Goal: Register for event/course

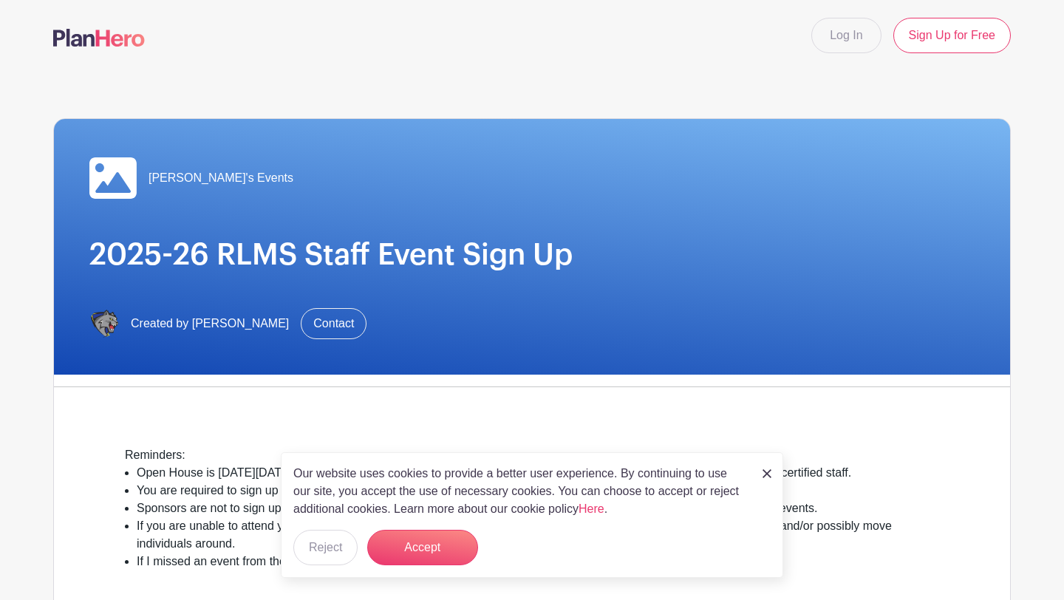
click at [767, 474] on img at bounding box center [766, 473] width 9 height 9
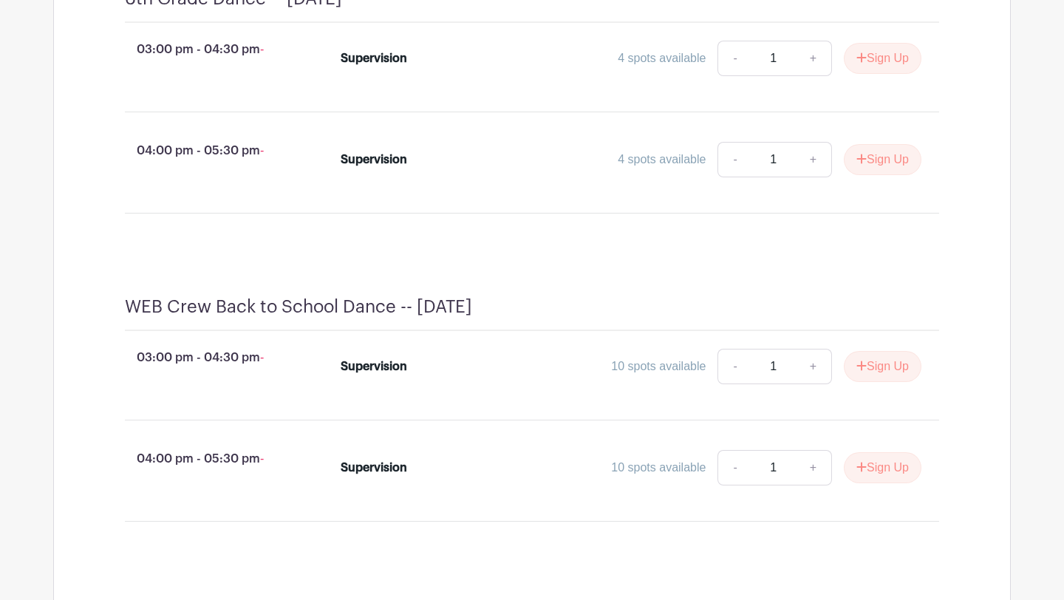
scroll to position [705, 0]
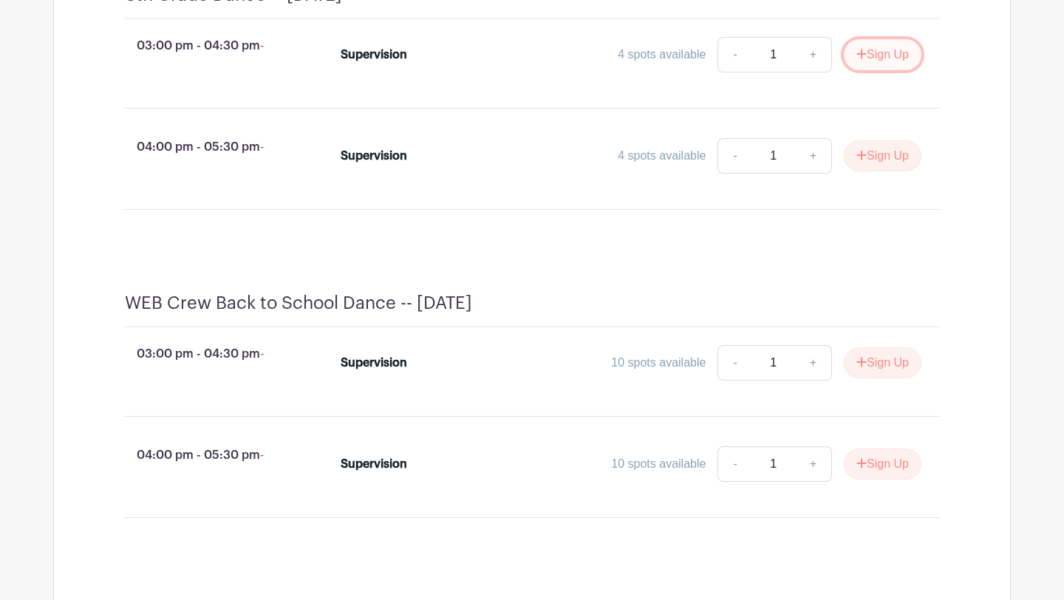
click at [864, 70] on button "Sign Up" at bounding box center [883, 54] width 78 height 31
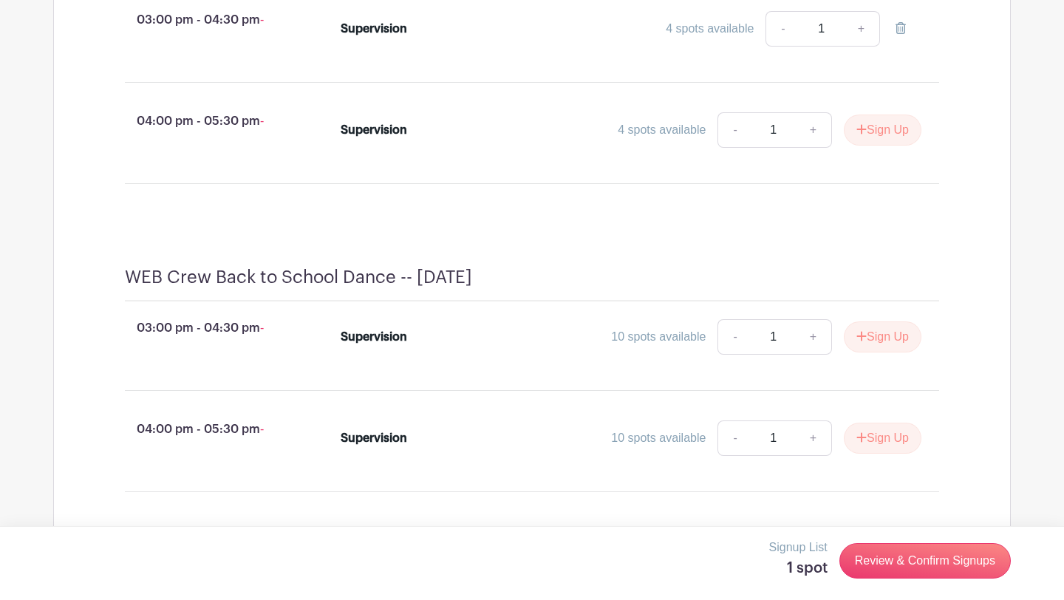
scroll to position [742, 0]
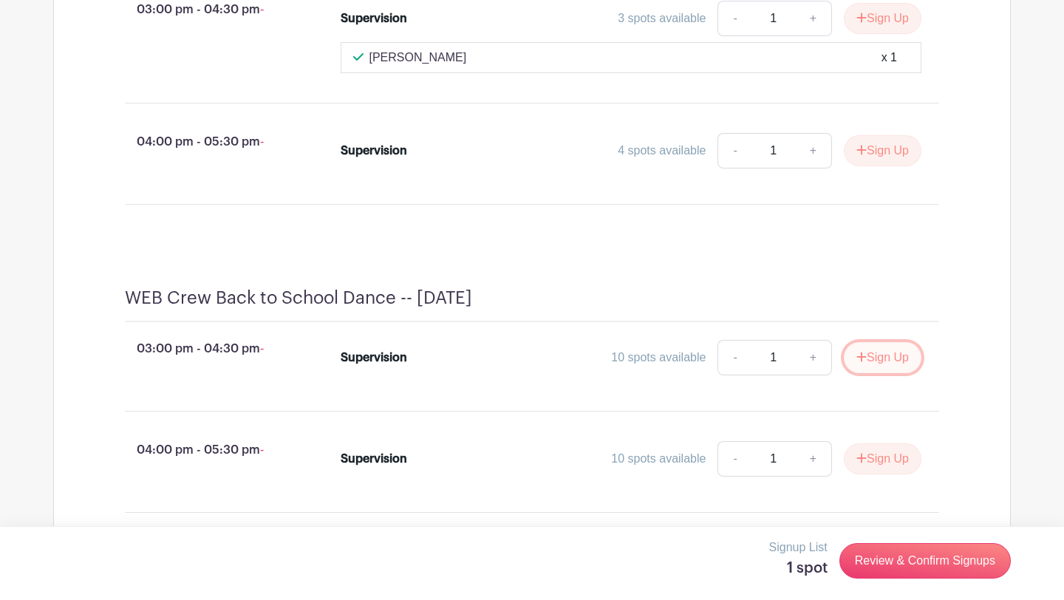
click at [874, 373] on button "Sign Up" at bounding box center [883, 357] width 78 height 31
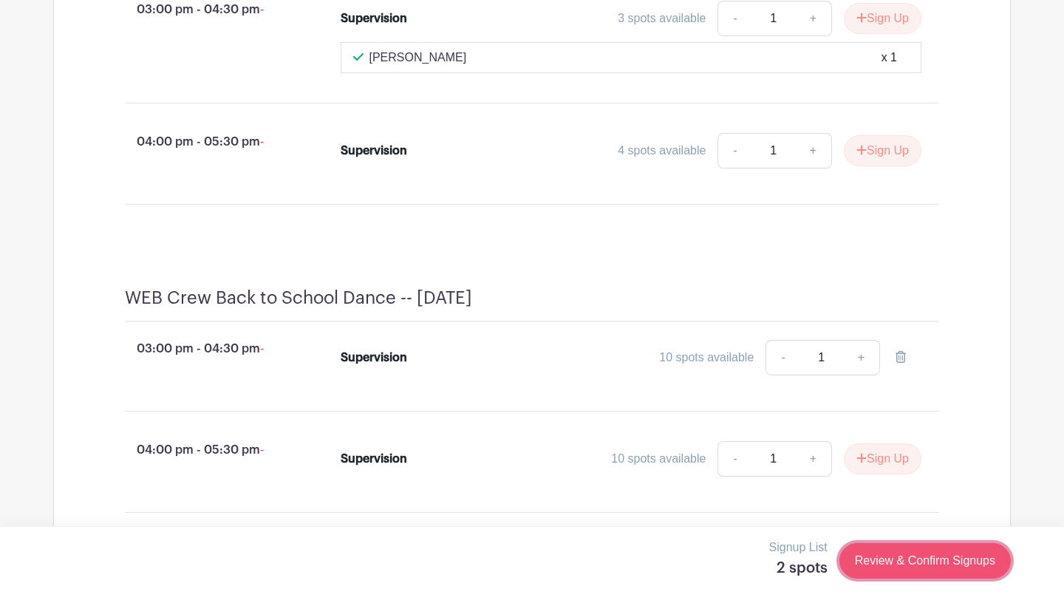
click at [886, 563] on link "Review & Confirm Signups" at bounding box center [924, 560] width 171 height 35
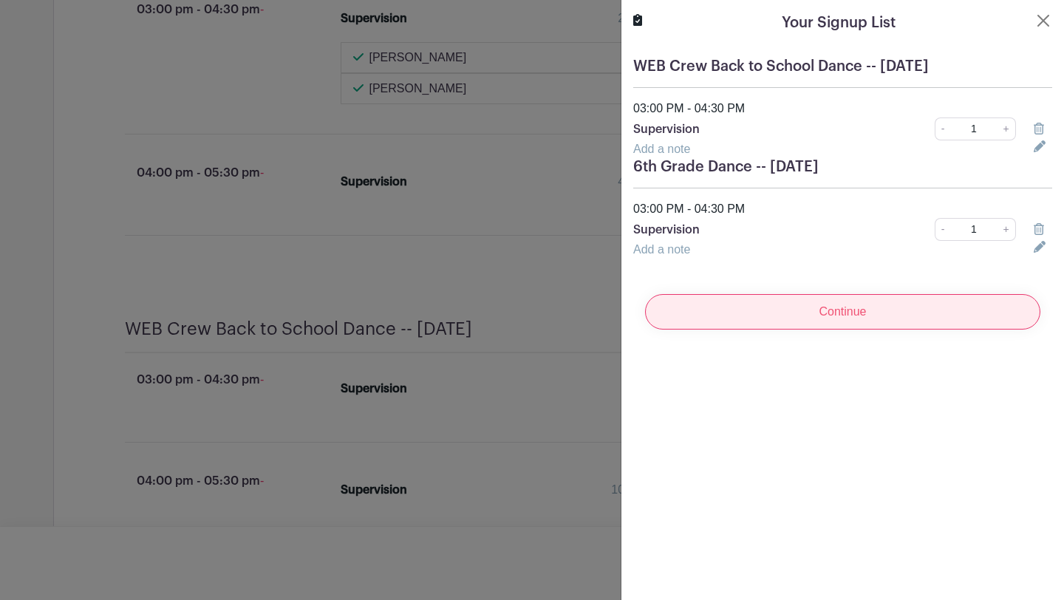
click at [849, 309] on input "Continue" at bounding box center [842, 311] width 395 height 35
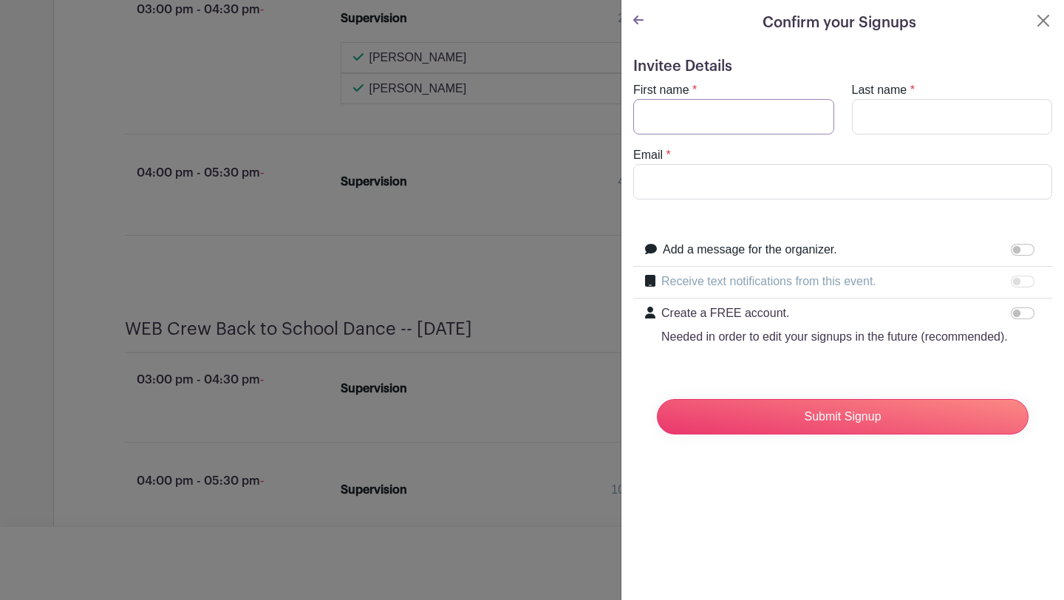
click at [677, 112] on input "First name" at bounding box center [733, 116] width 201 height 35
type input "[PERSON_NAME]"
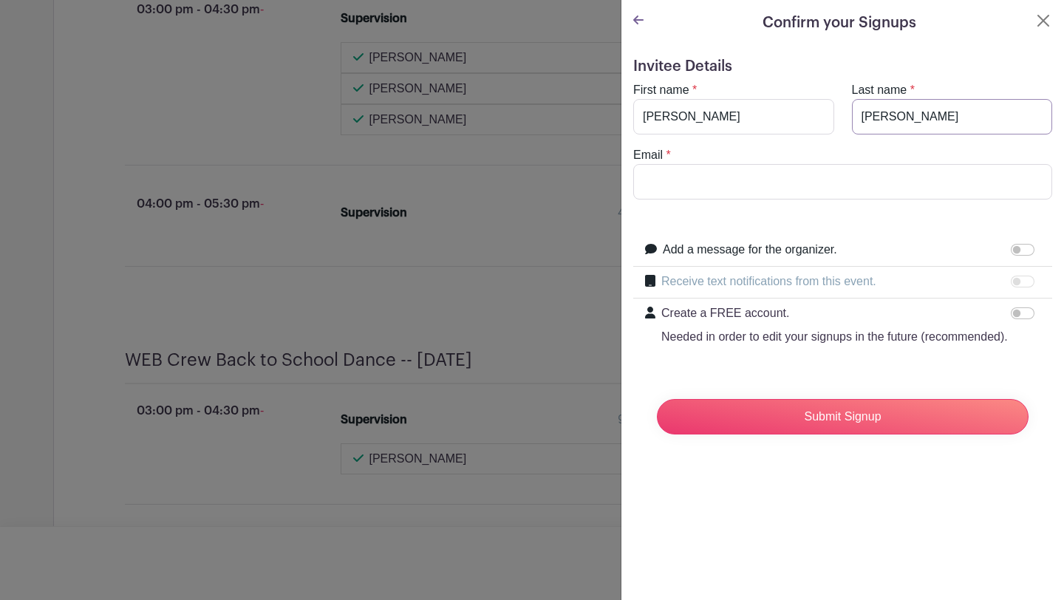
type input "[PERSON_NAME]"
type input "[EMAIL_ADDRESS][DOMAIN_NAME]"
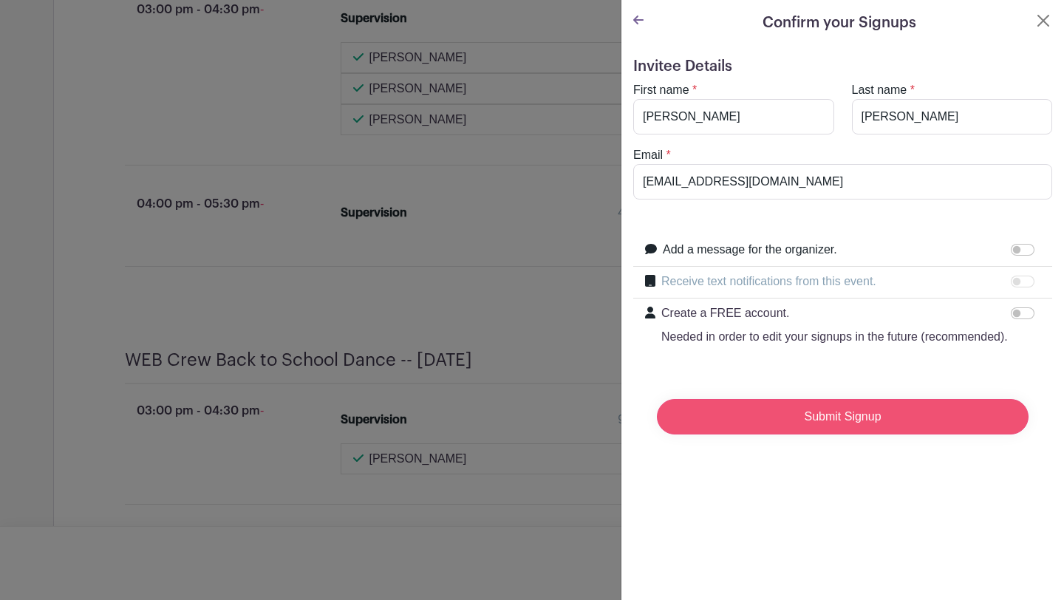
click at [787, 430] on input "Submit Signup" at bounding box center [843, 416] width 372 height 35
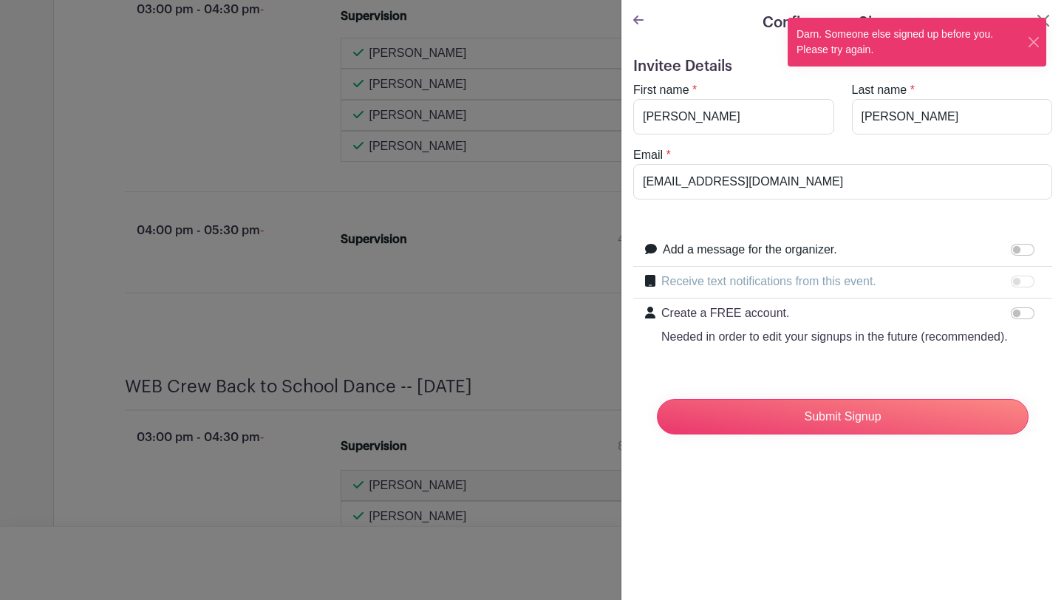
click at [1041, 20] on div "Darn. Someone else signed up before you. Please try again." at bounding box center [916, 42] width 259 height 49
click at [639, 21] on icon at bounding box center [638, 20] width 10 height 12
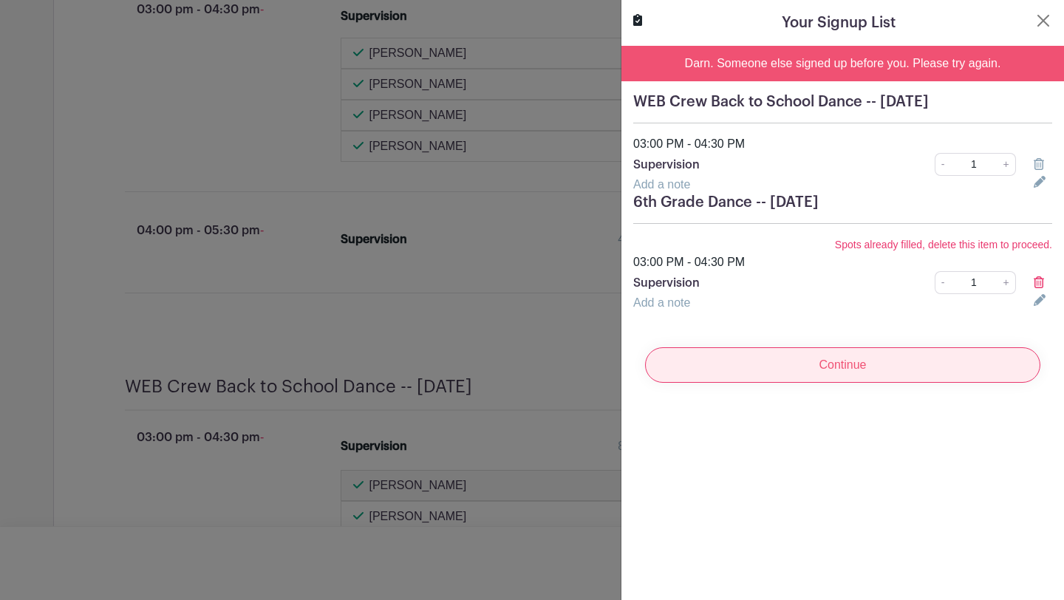
click at [768, 360] on input "Continue" at bounding box center [842, 364] width 395 height 35
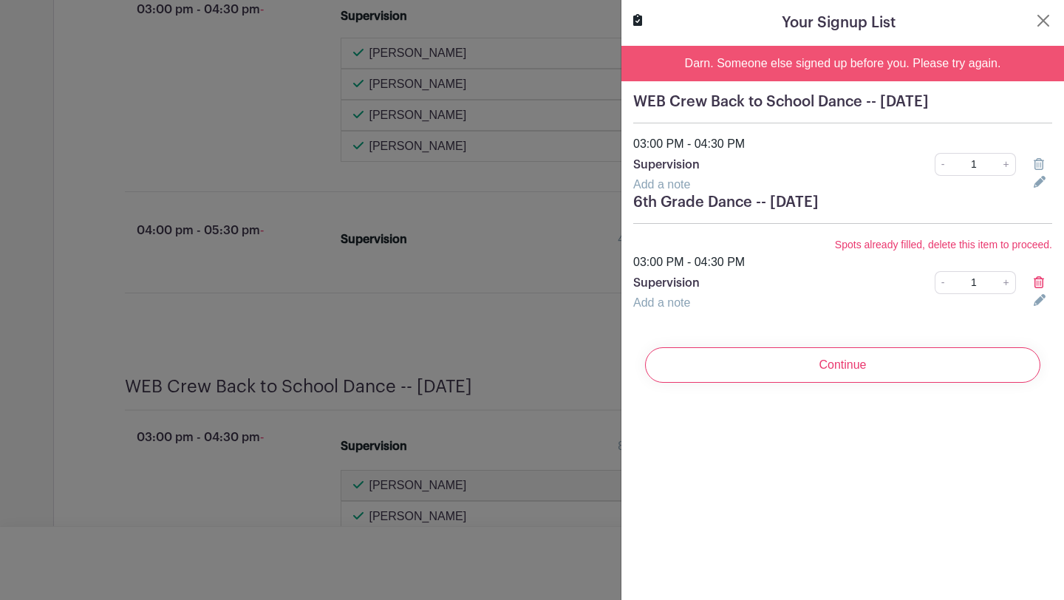
click at [863, 445] on div "Your Signup List Darn. Someone else signed up before you. Please try again. WEB…" at bounding box center [841, 300] width 443 height 600
click at [1042, 21] on button "Close" at bounding box center [1043, 21] width 18 height 18
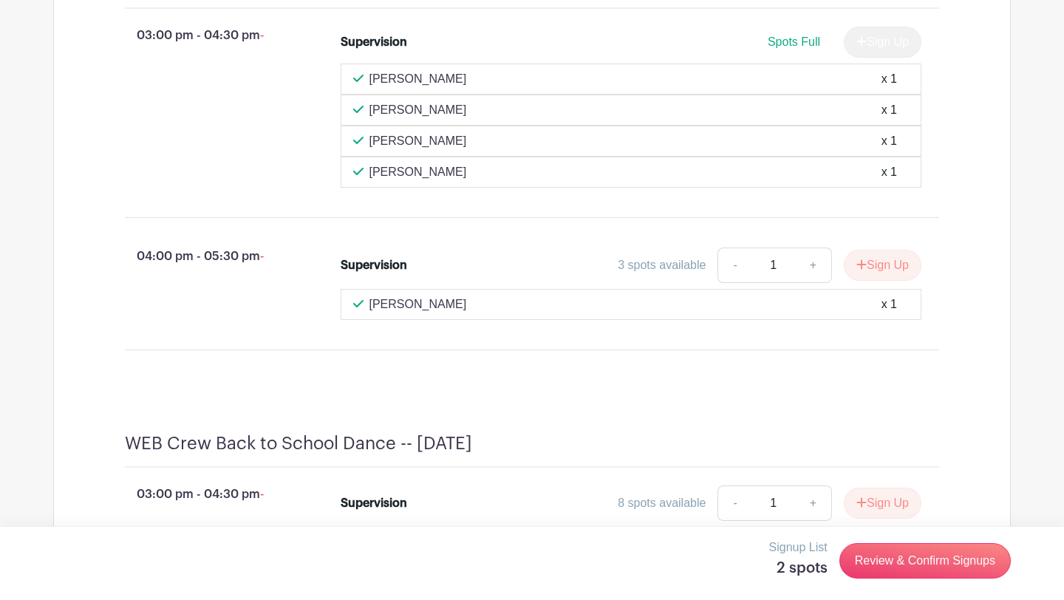
scroll to position [722, 0]
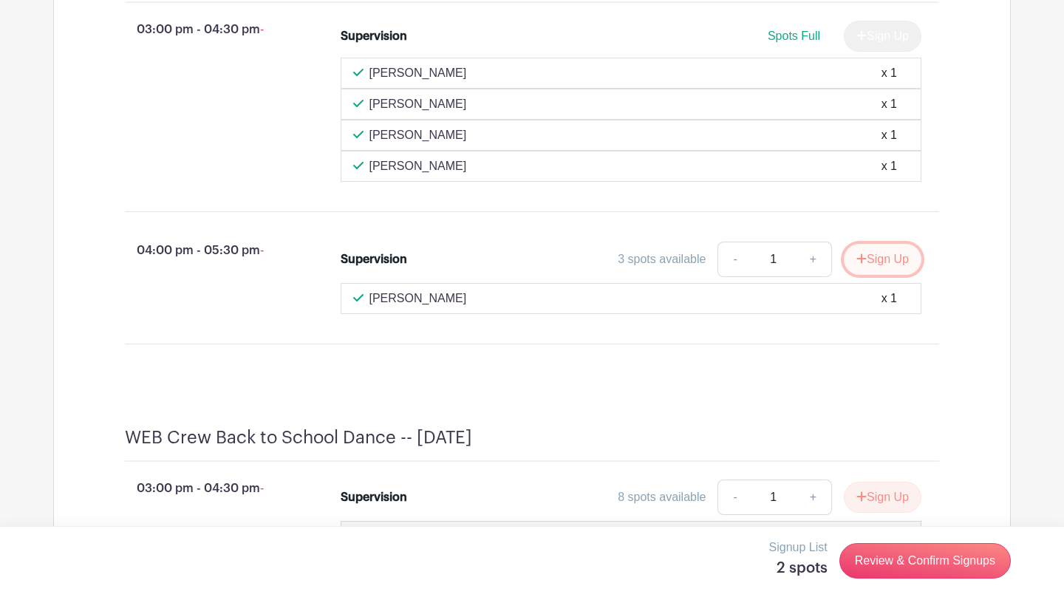
click at [881, 275] on button "Sign Up" at bounding box center [883, 259] width 78 height 31
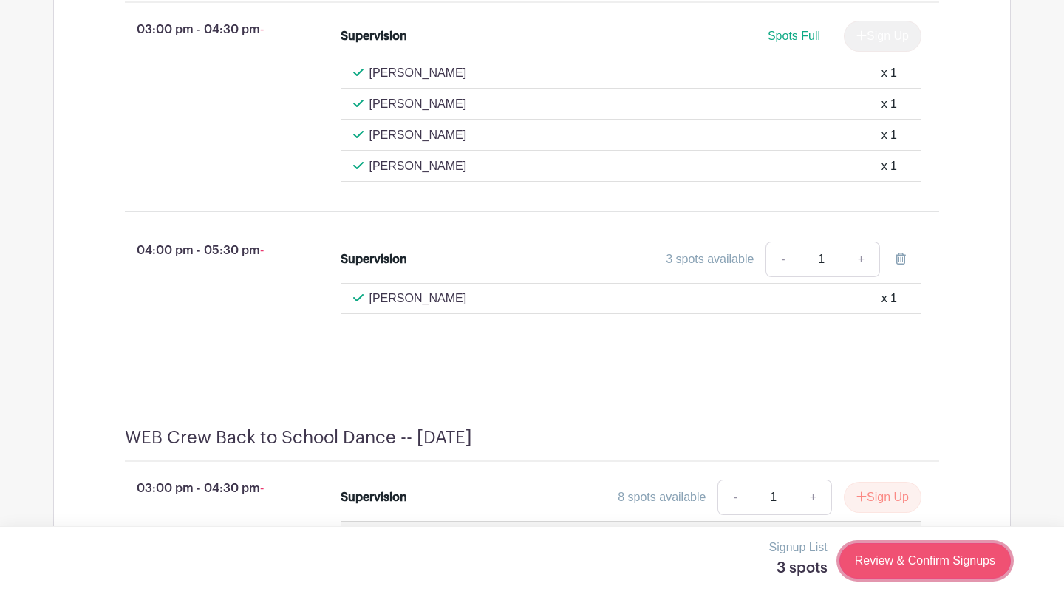
click at [872, 559] on link "Review & Confirm Signups" at bounding box center [924, 560] width 171 height 35
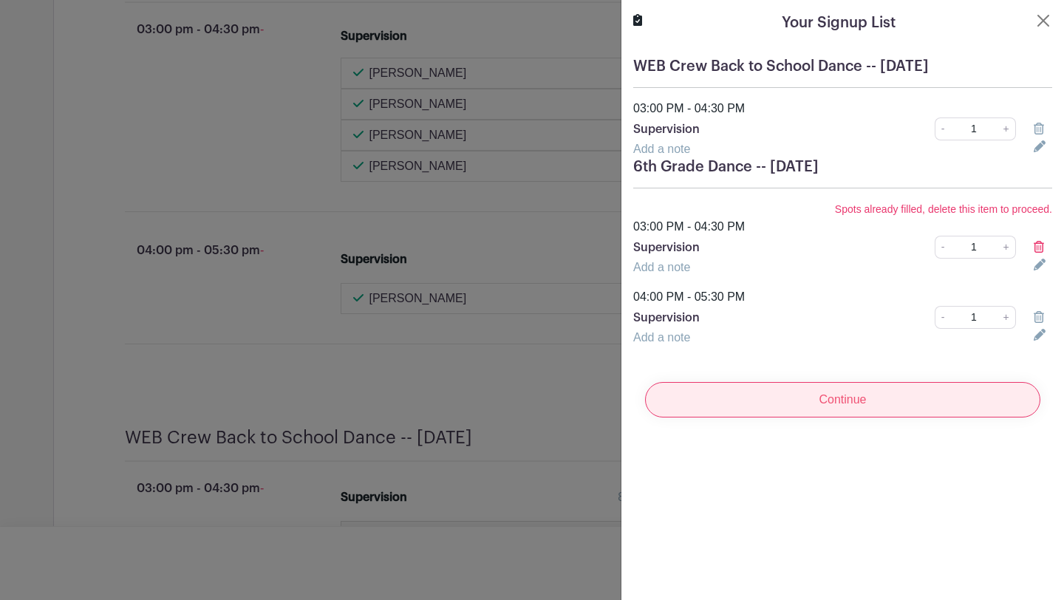
click at [836, 408] on input "Continue" at bounding box center [842, 399] width 395 height 35
click at [880, 402] on input "Continue" at bounding box center [842, 399] width 395 height 35
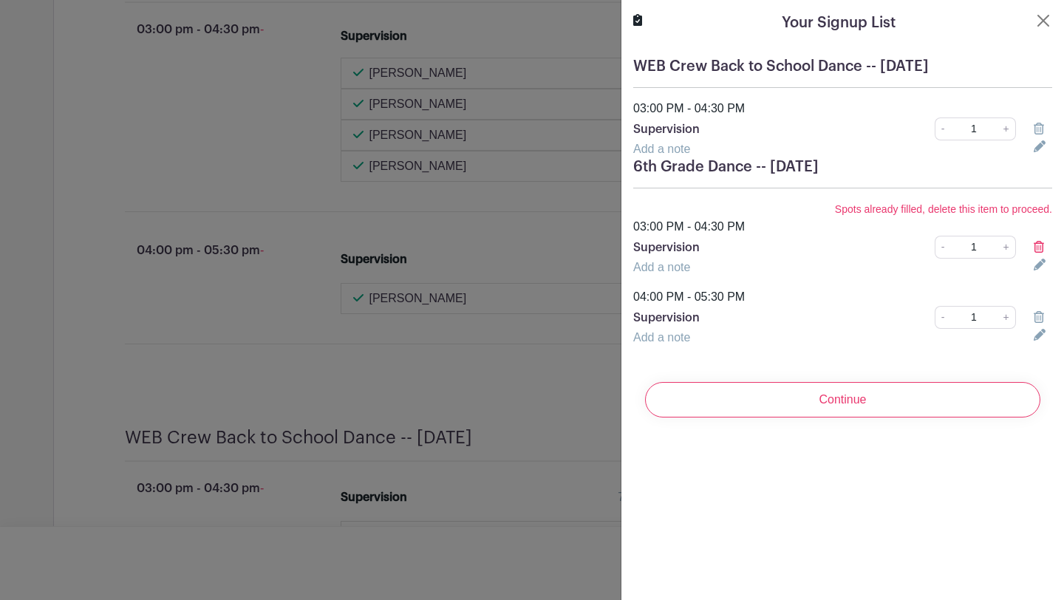
click at [783, 454] on div "Your Signup List WEB Crew Back to School Dance -- [DATE] 03:00 PM - 04:30 PM Su…" at bounding box center [841, 300] width 443 height 600
click at [1042, 23] on button "Close" at bounding box center [1043, 21] width 18 height 18
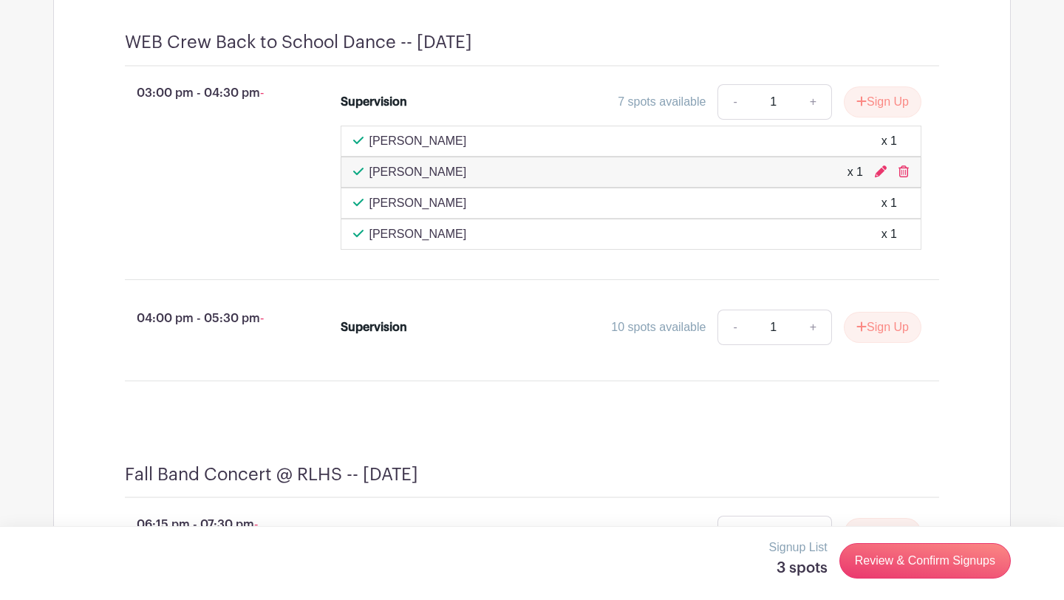
scroll to position [1109, 0]
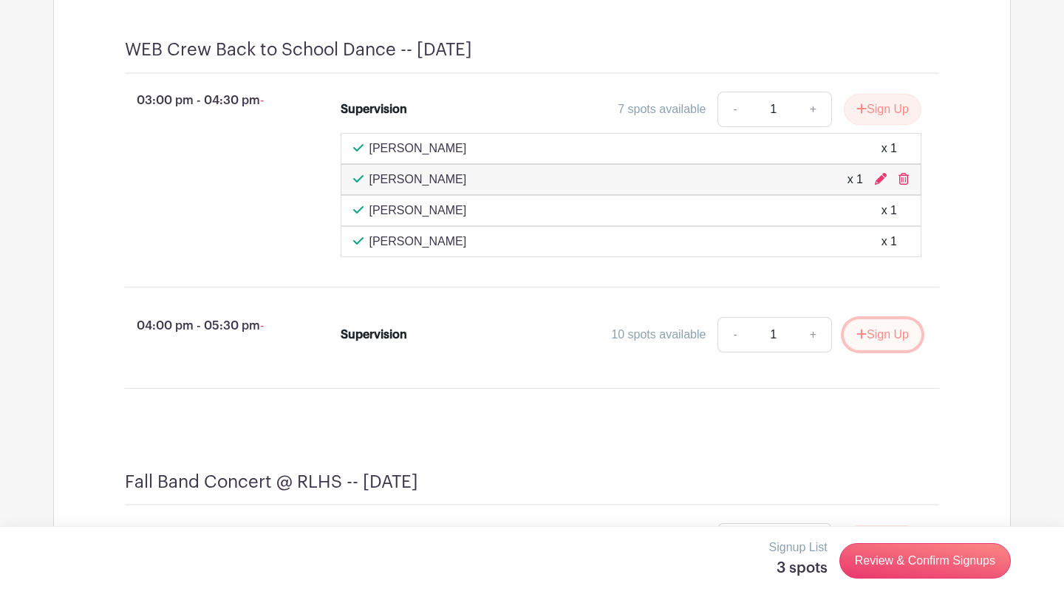
click at [881, 350] on button "Sign Up" at bounding box center [883, 334] width 78 height 31
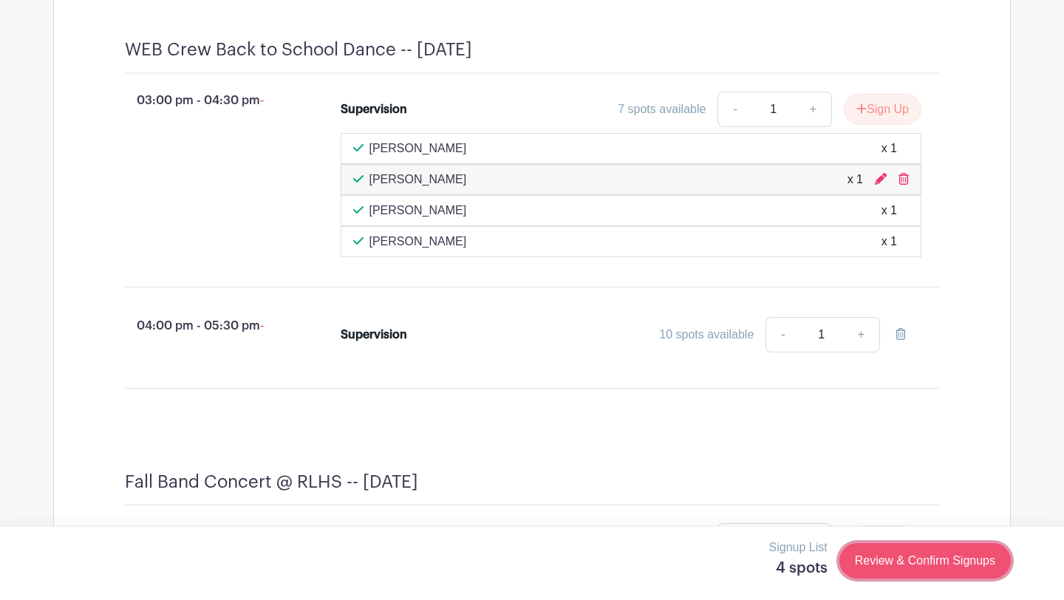
click at [897, 567] on link "Review & Confirm Signups" at bounding box center [924, 560] width 171 height 35
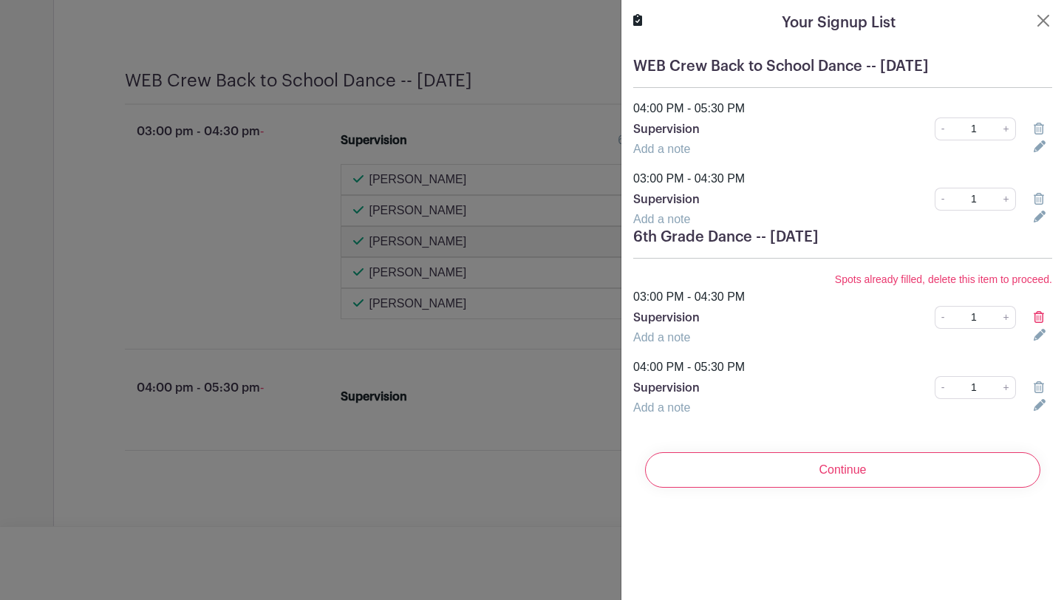
click at [1035, 317] on icon at bounding box center [1038, 317] width 10 height 12
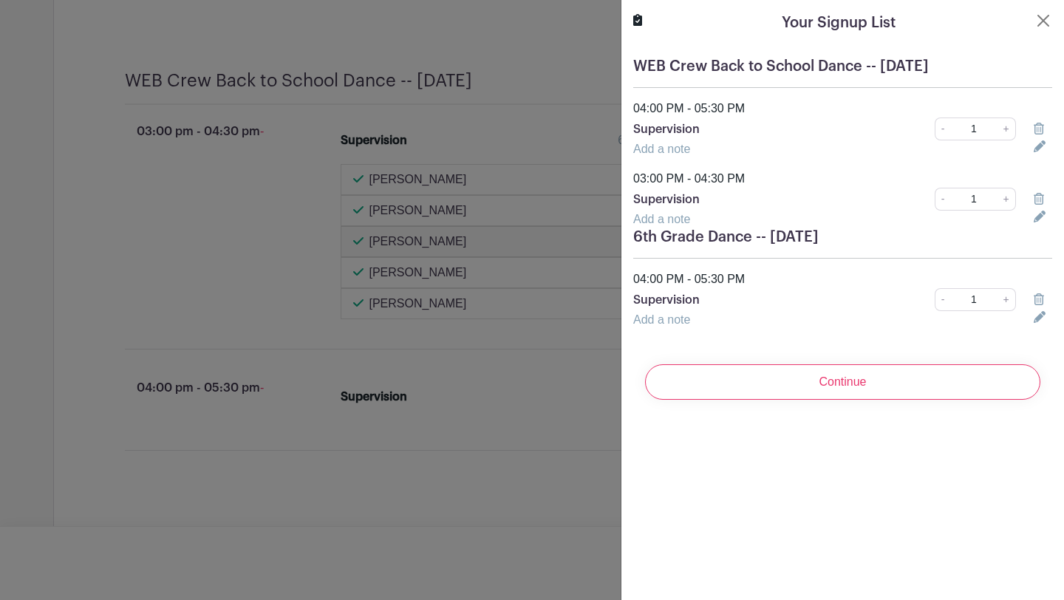
scroll to position [1140, 0]
click at [1036, 199] on icon at bounding box center [1038, 199] width 10 height 12
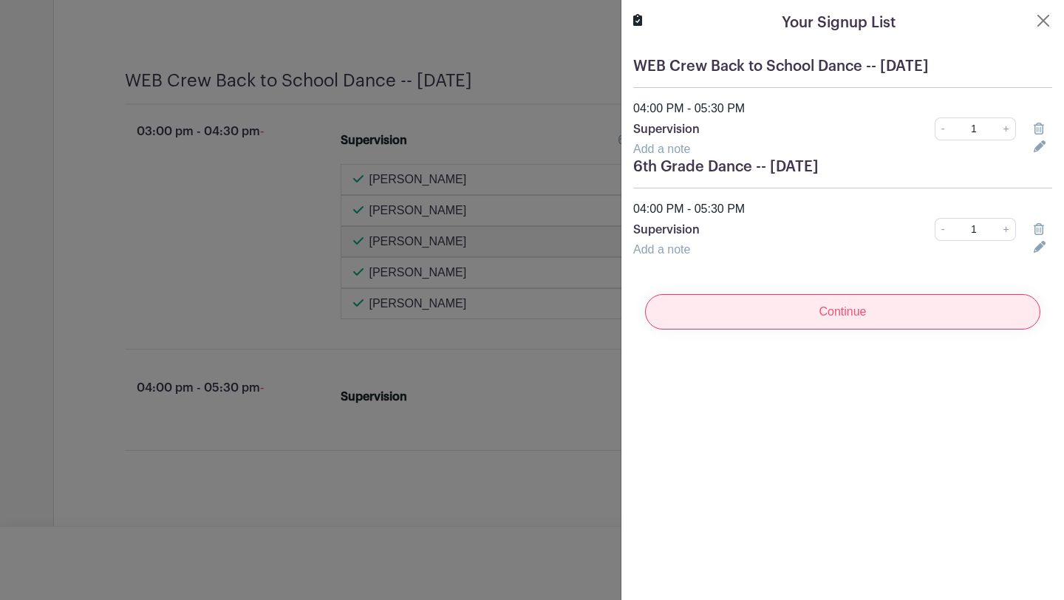
click at [829, 314] on input "Continue" at bounding box center [842, 311] width 395 height 35
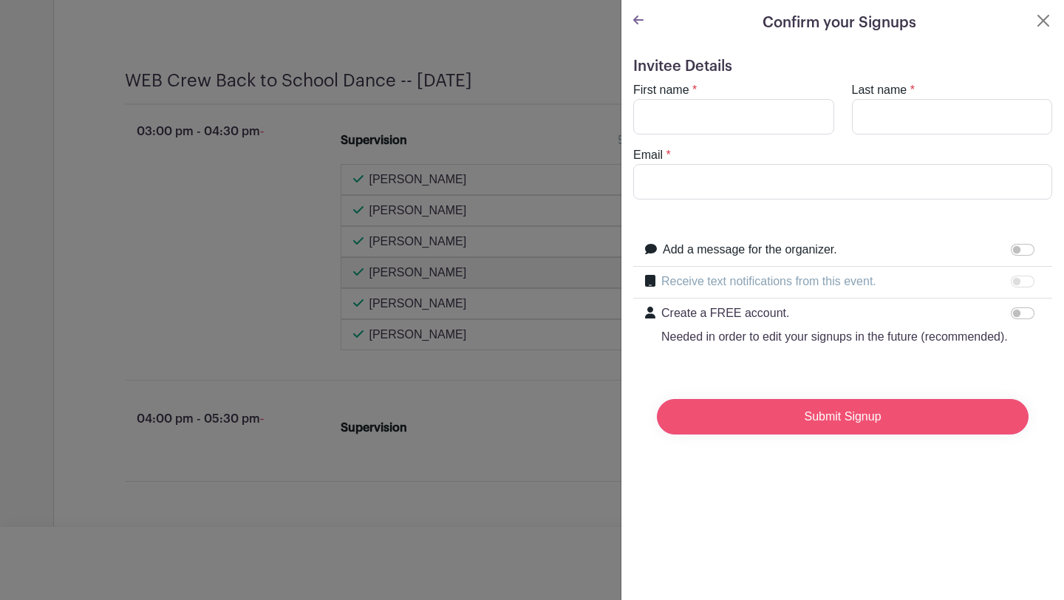
click at [793, 419] on input "Submit Signup" at bounding box center [843, 416] width 372 height 35
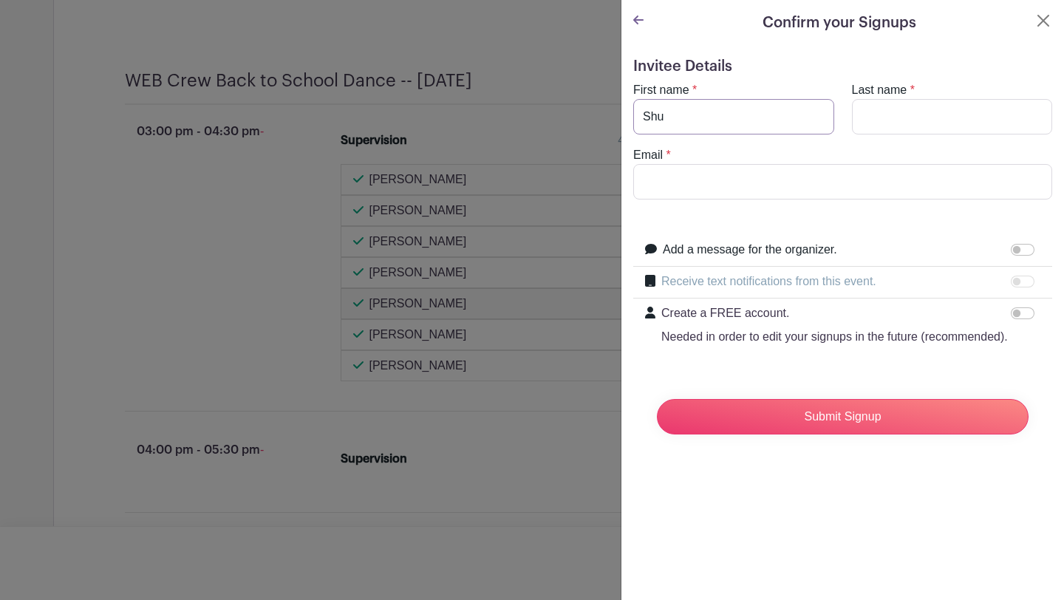
type input "[PERSON_NAME]"
click at [880, 128] on input "Last name" at bounding box center [952, 116] width 201 height 35
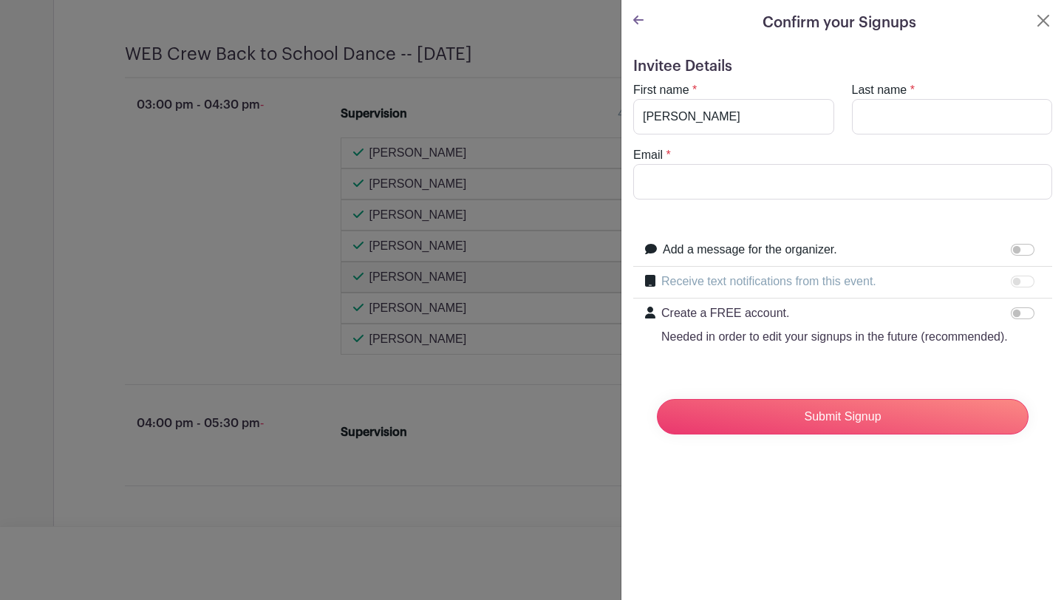
click at [948, 158] on div "Email *" at bounding box center [842, 172] width 437 height 53
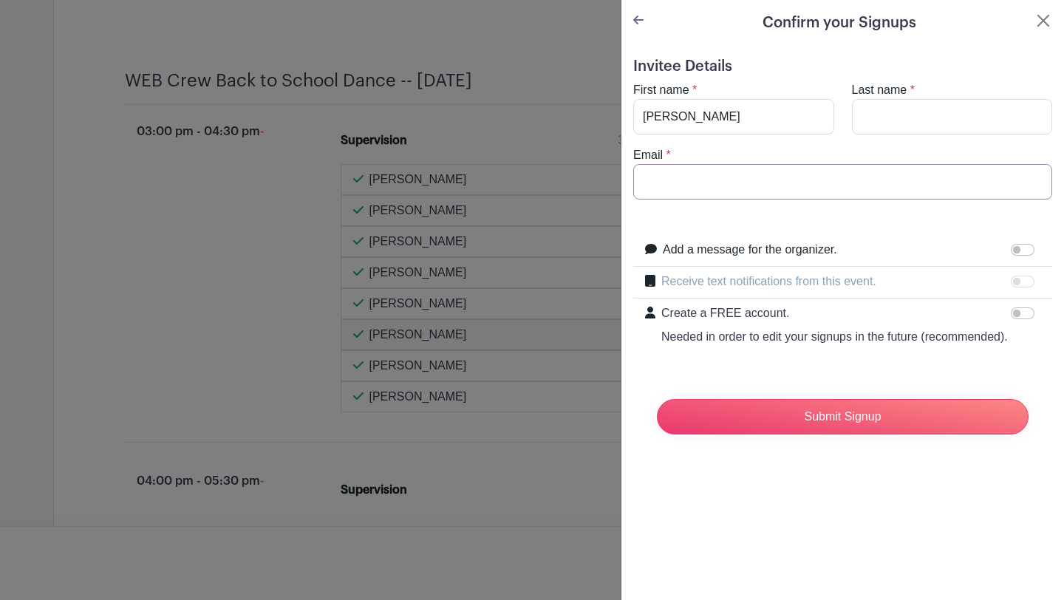
click at [891, 183] on input "Email" at bounding box center [842, 181] width 419 height 35
type input "[EMAIL_ADDRESS][DOMAIN_NAME]"
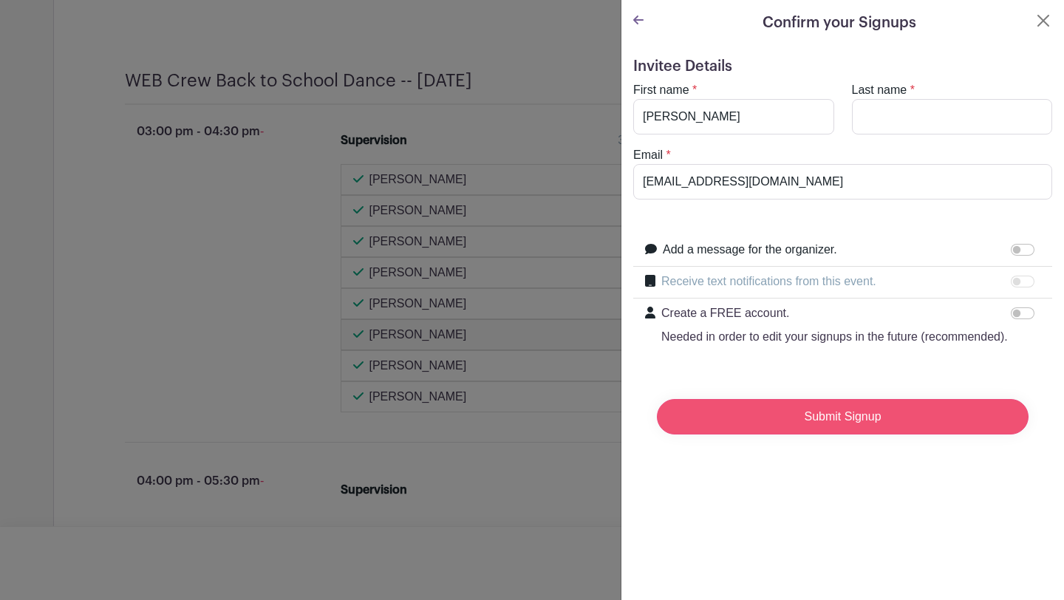
click at [811, 408] on input "Submit Signup" at bounding box center [843, 416] width 372 height 35
click at [890, 113] on input "Last name" at bounding box center [952, 116] width 201 height 35
type input "[PERSON_NAME]"
click at [848, 410] on input "Submit Signup" at bounding box center [843, 416] width 372 height 35
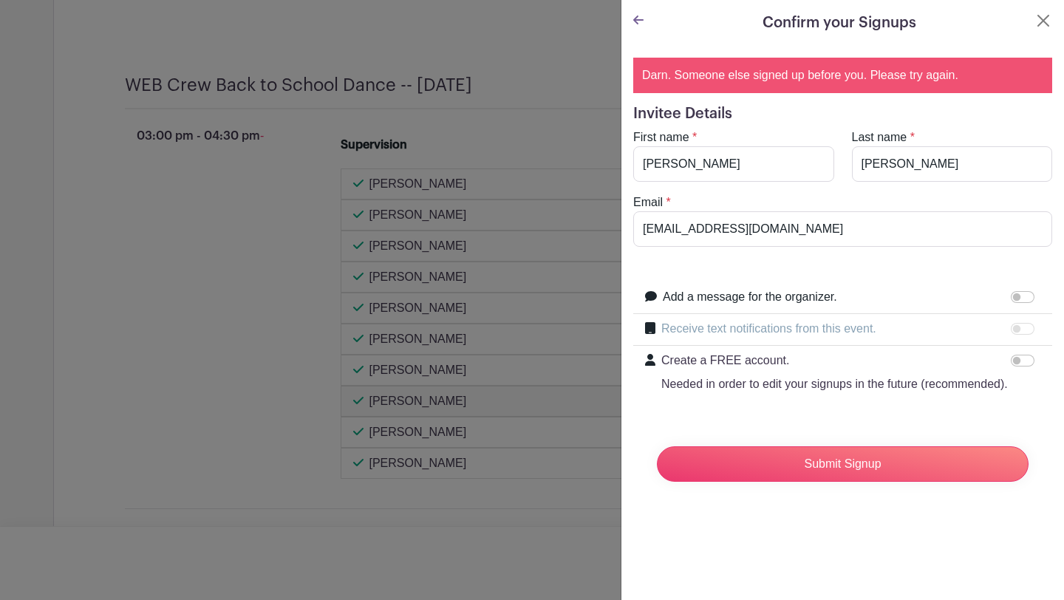
scroll to position [1171, 0]
click at [1044, 19] on button "Close" at bounding box center [1043, 21] width 18 height 18
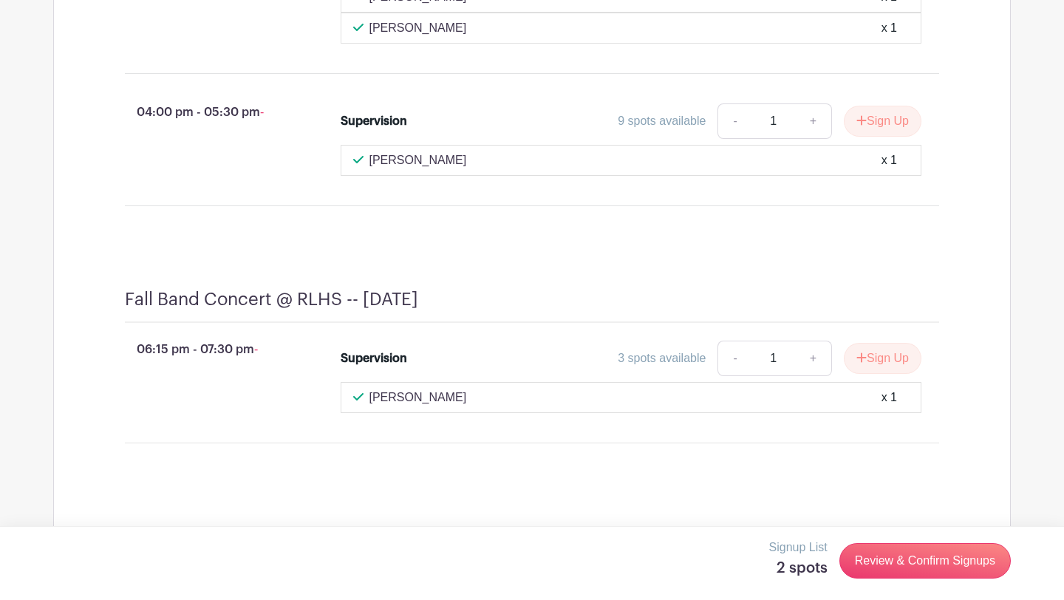
scroll to position [1636, 0]
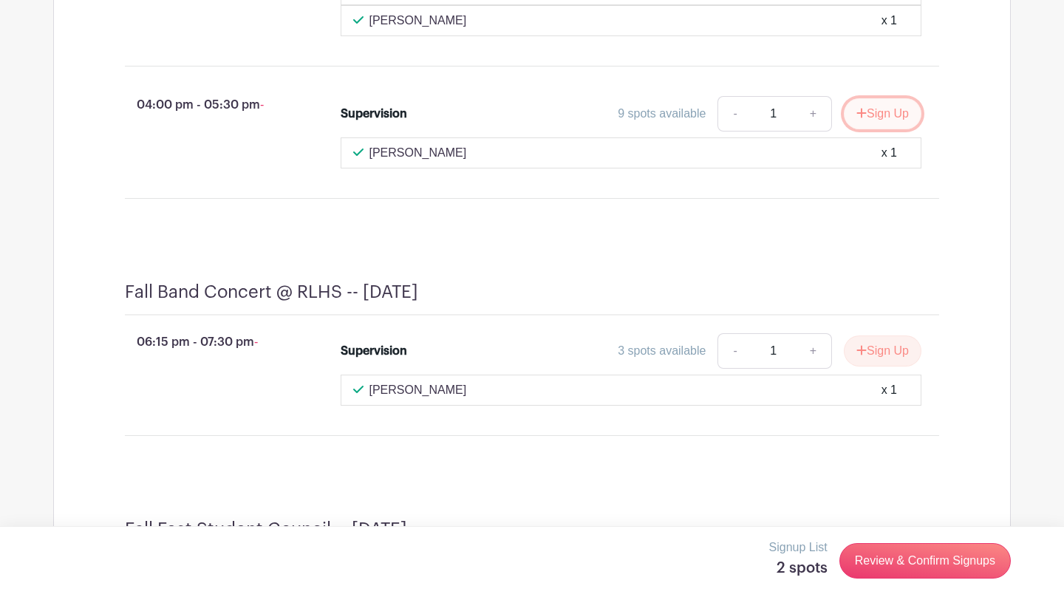
click at [876, 129] on button "Sign Up" at bounding box center [883, 113] width 78 height 31
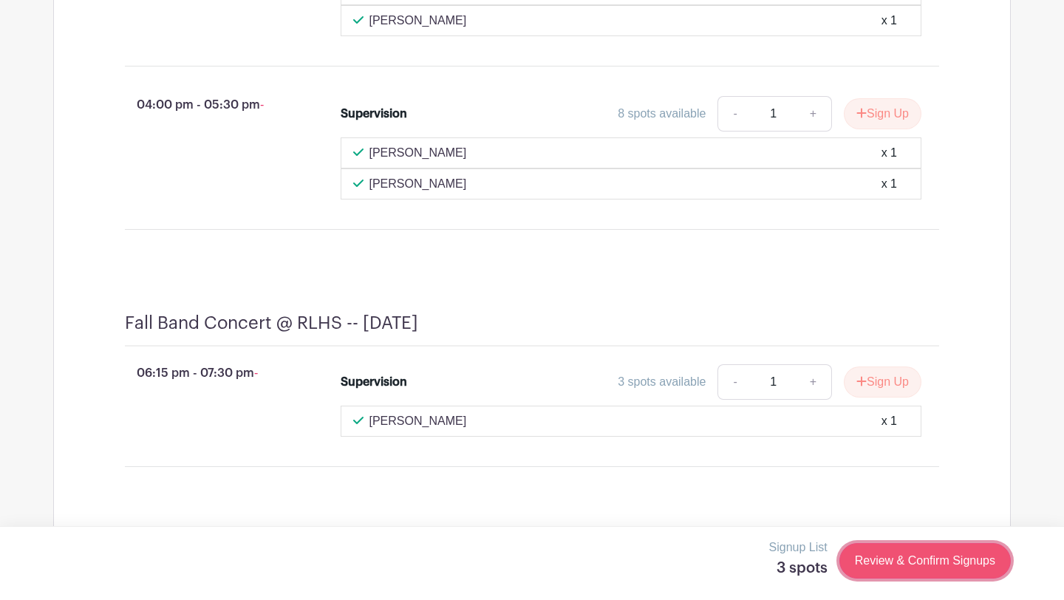
click at [896, 564] on link "Review & Confirm Signups" at bounding box center [924, 560] width 171 height 35
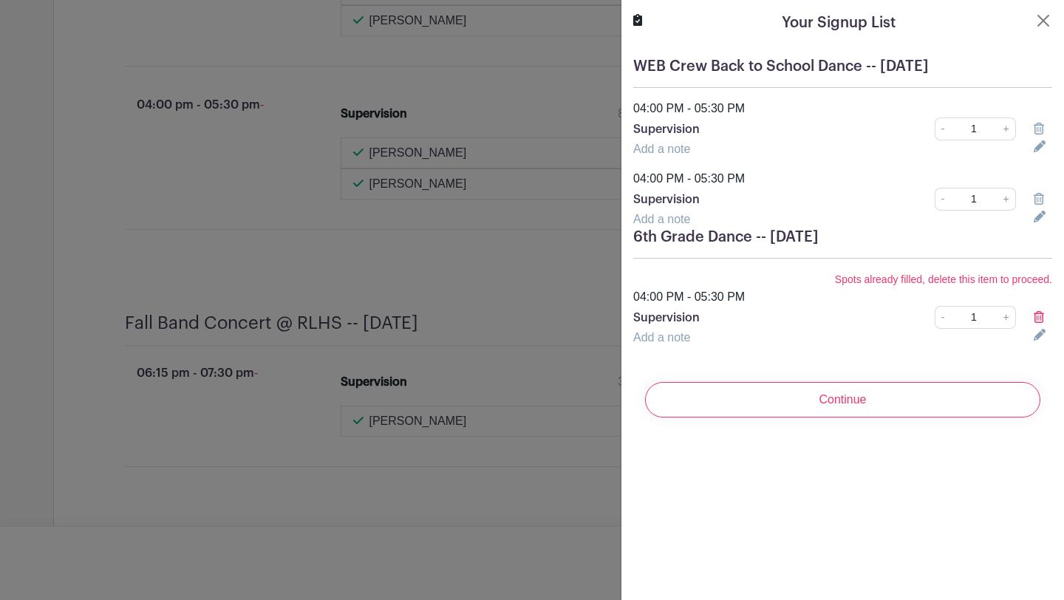
click at [1038, 196] on icon at bounding box center [1038, 199] width 10 height 12
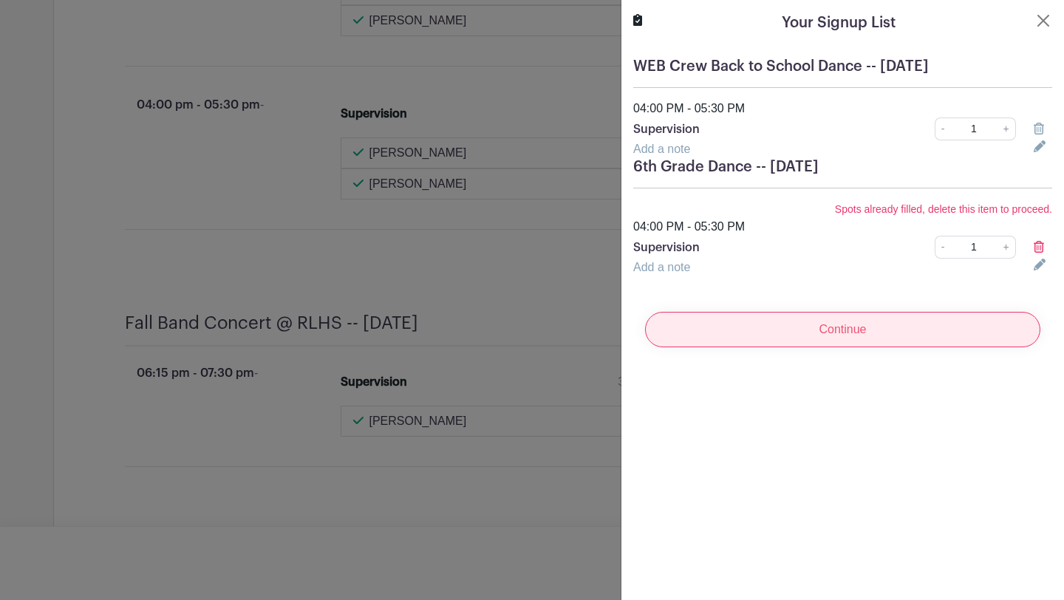
click at [820, 329] on input "Continue" at bounding box center [842, 329] width 395 height 35
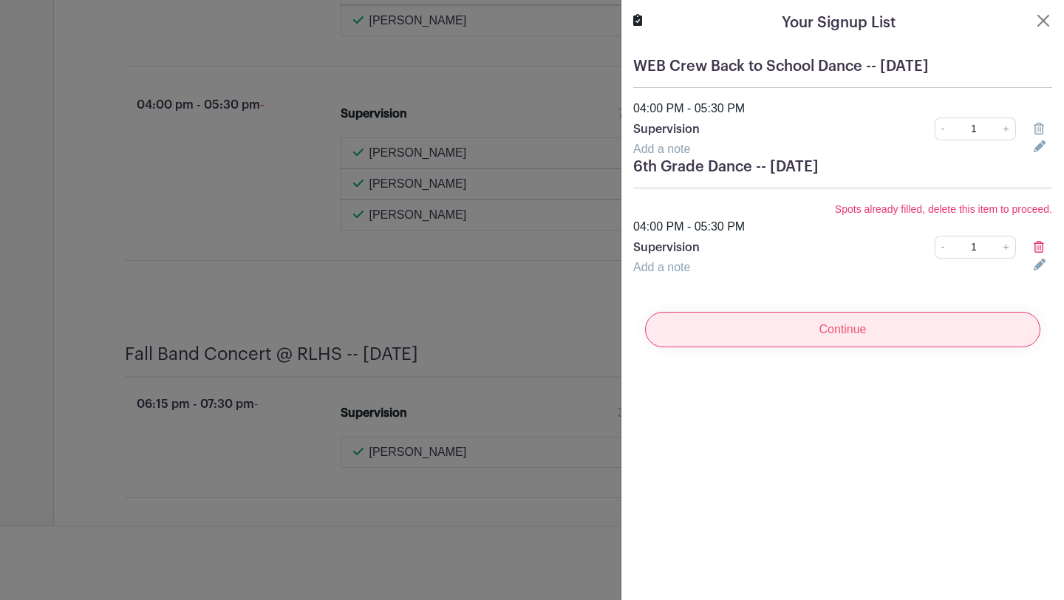
click at [836, 332] on input "Continue" at bounding box center [842, 329] width 395 height 35
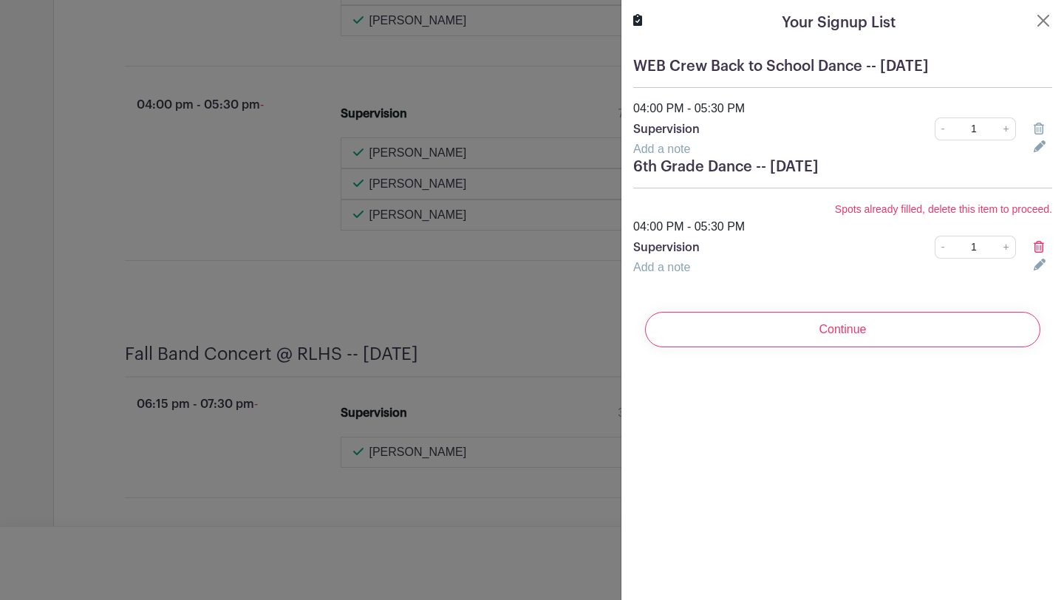
click at [1039, 249] on icon at bounding box center [1038, 247] width 10 height 12
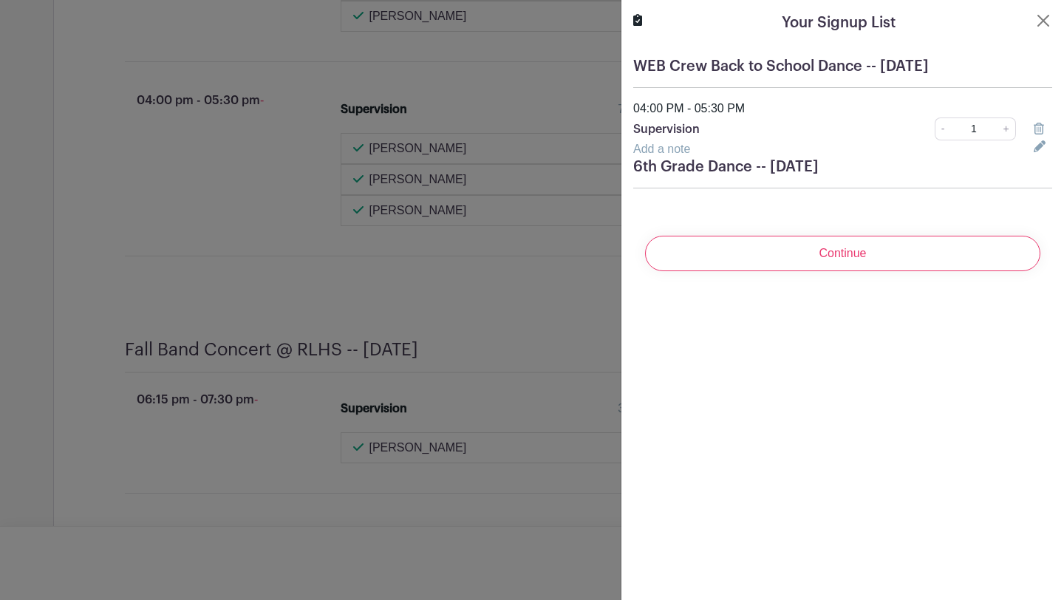
scroll to position [1632, 0]
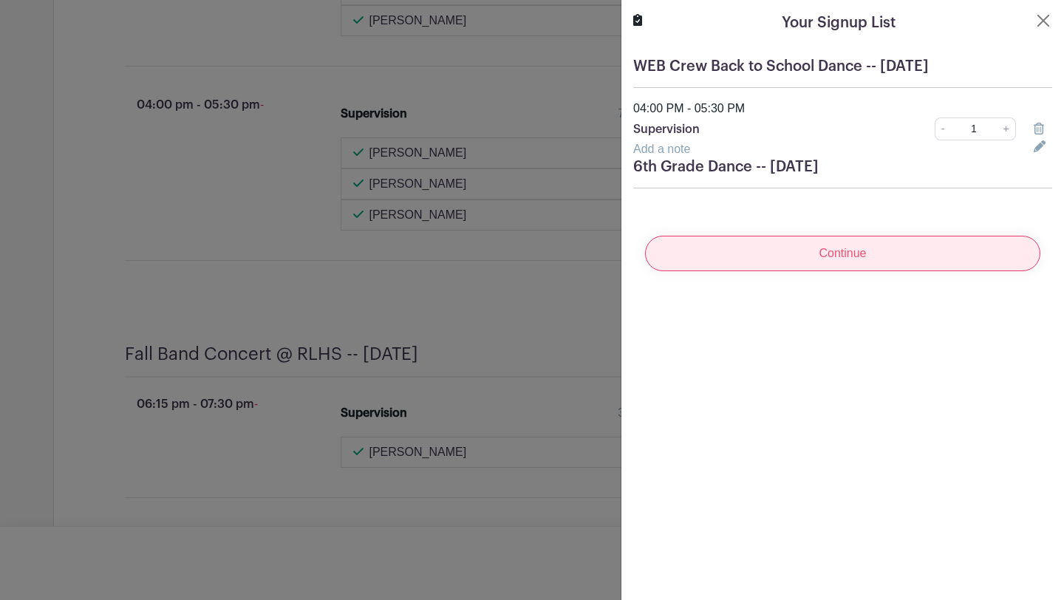
click at [829, 254] on input "Continue" at bounding box center [842, 253] width 395 height 35
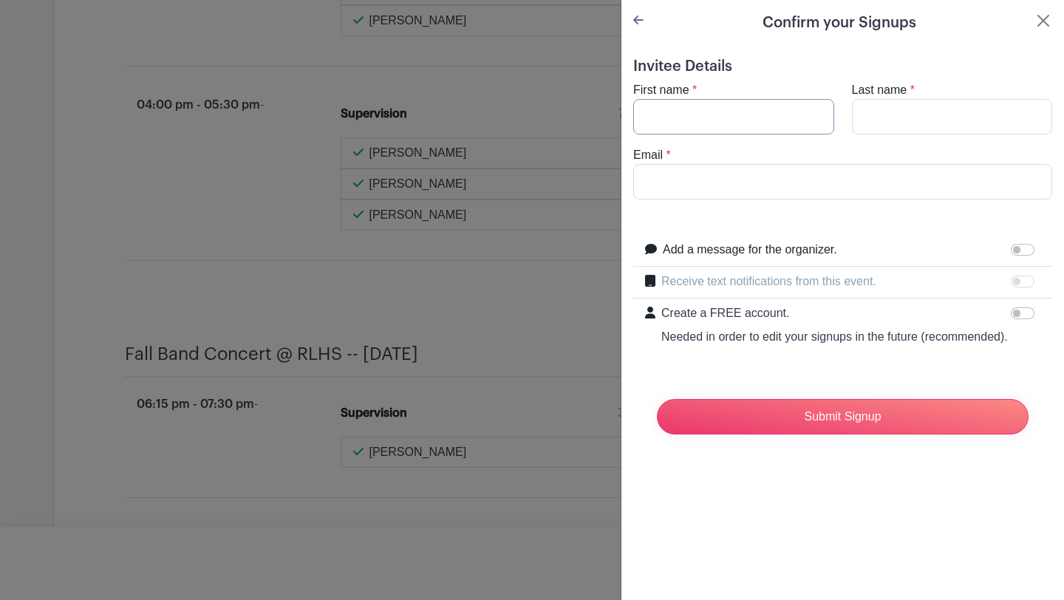
click at [670, 112] on input "First name" at bounding box center [733, 116] width 201 height 35
type input "[PERSON_NAME]"
click at [882, 120] on input "Last name" at bounding box center [952, 116] width 201 height 35
type input "[PERSON_NAME]"
click at [895, 170] on input "Email" at bounding box center [842, 181] width 419 height 35
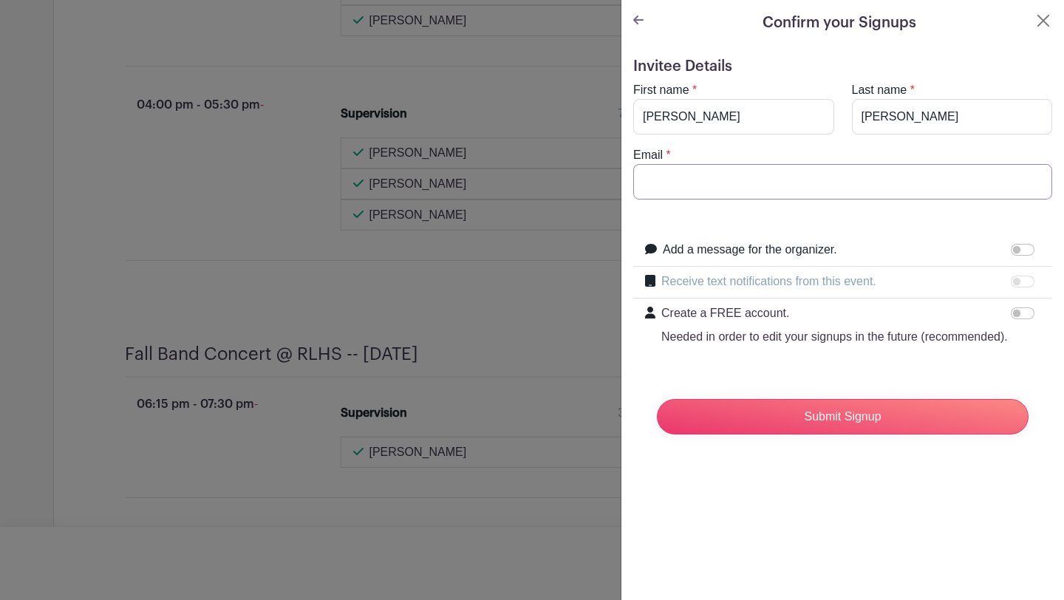
type input "[EMAIL_ADDRESS][DOMAIN_NAME]"
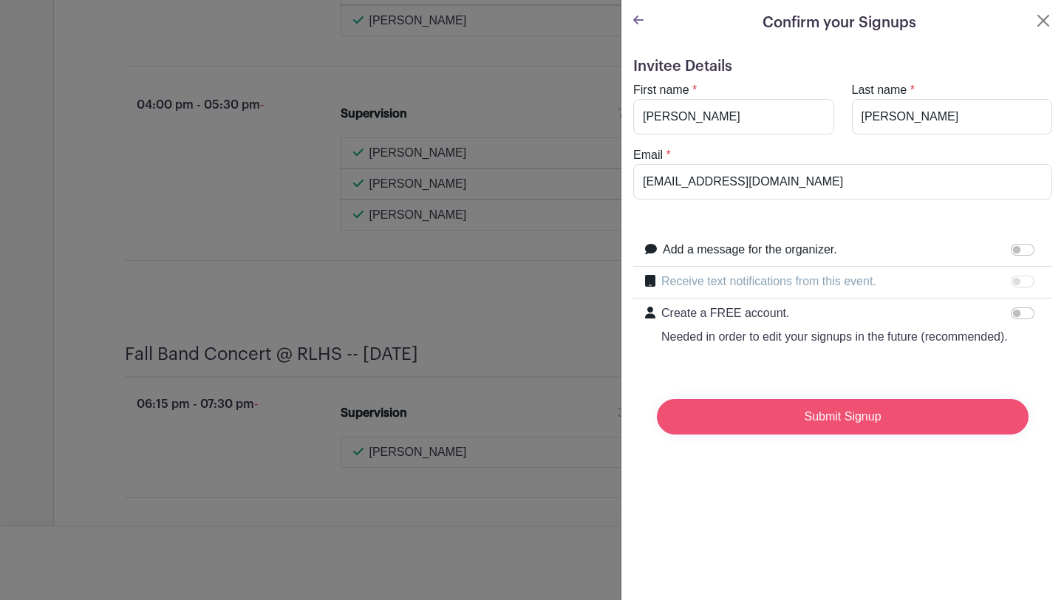
click at [806, 422] on input "Submit Signup" at bounding box center [843, 416] width 372 height 35
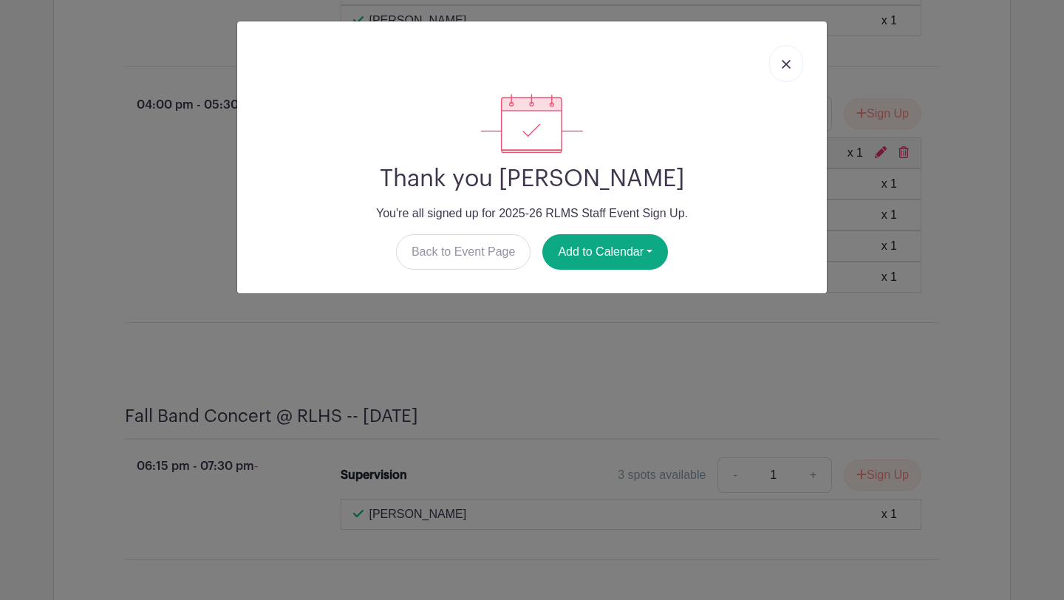
click at [781, 63] on img at bounding box center [785, 64] width 9 height 9
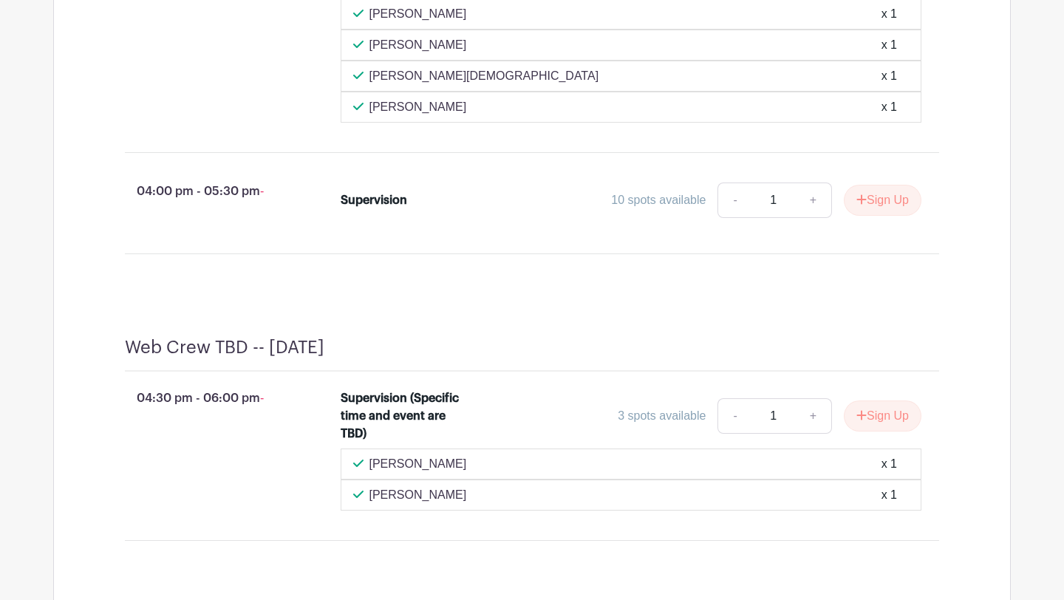
scroll to position [4308, 0]
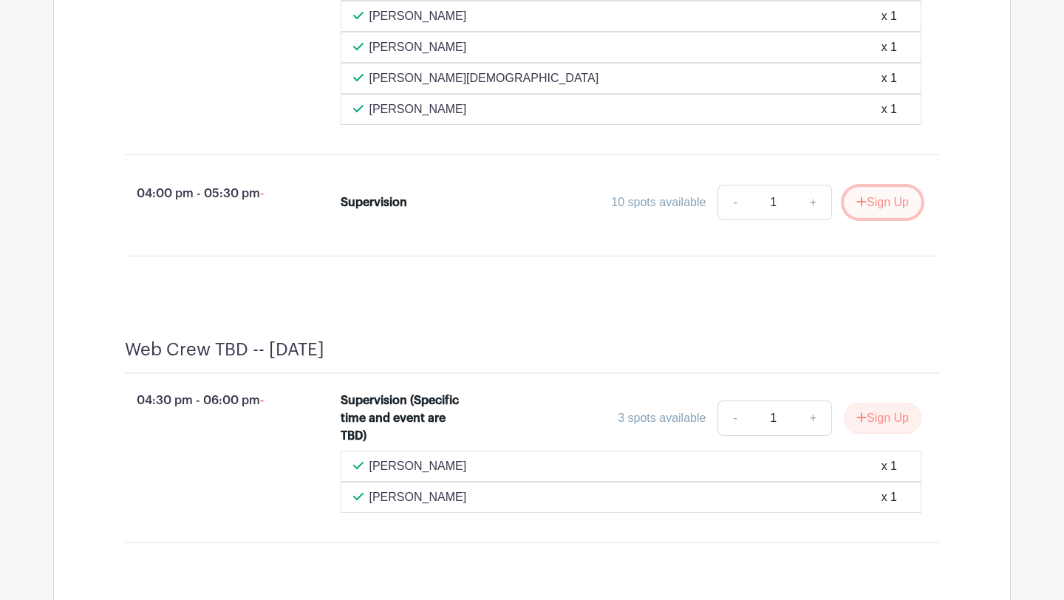
click at [879, 218] on button "Sign Up" at bounding box center [883, 202] width 78 height 31
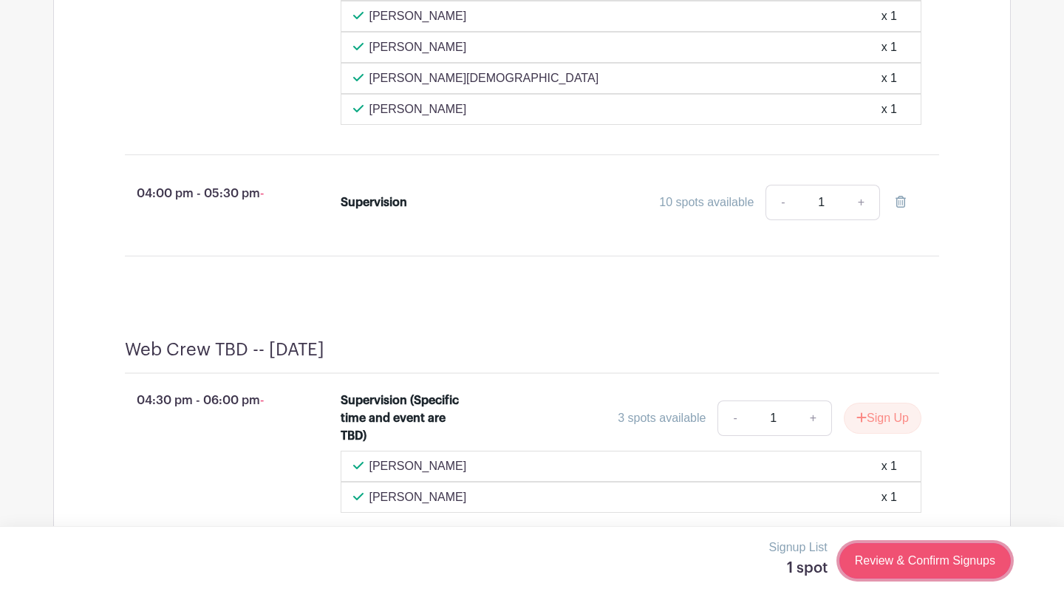
click at [914, 564] on link "Review & Confirm Signups" at bounding box center [924, 560] width 171 height 35
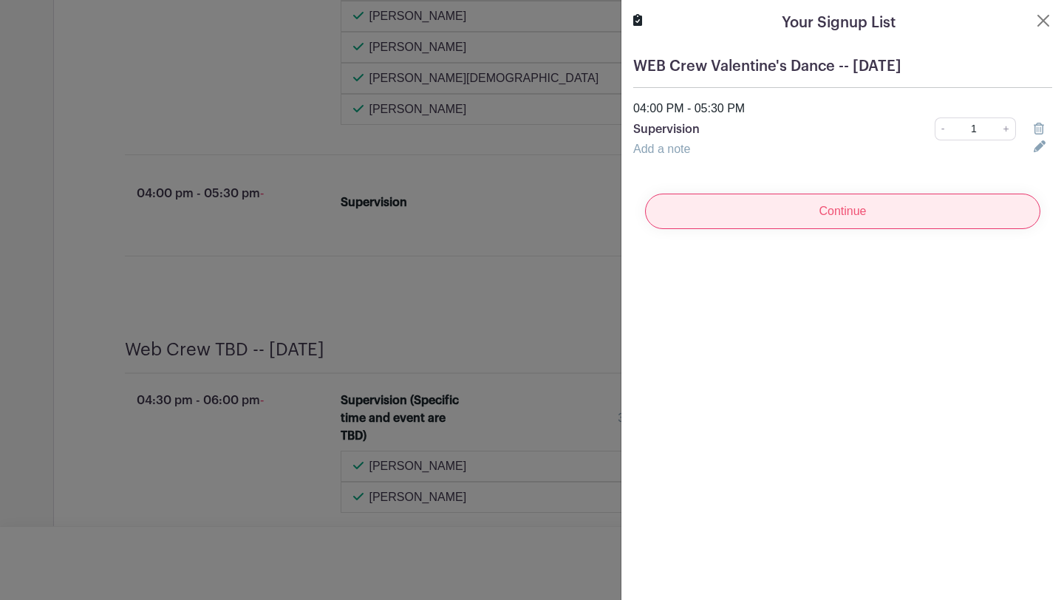
click at [768, 215] on input "Continue" at bounding box center [842, 211] width 395 height 35
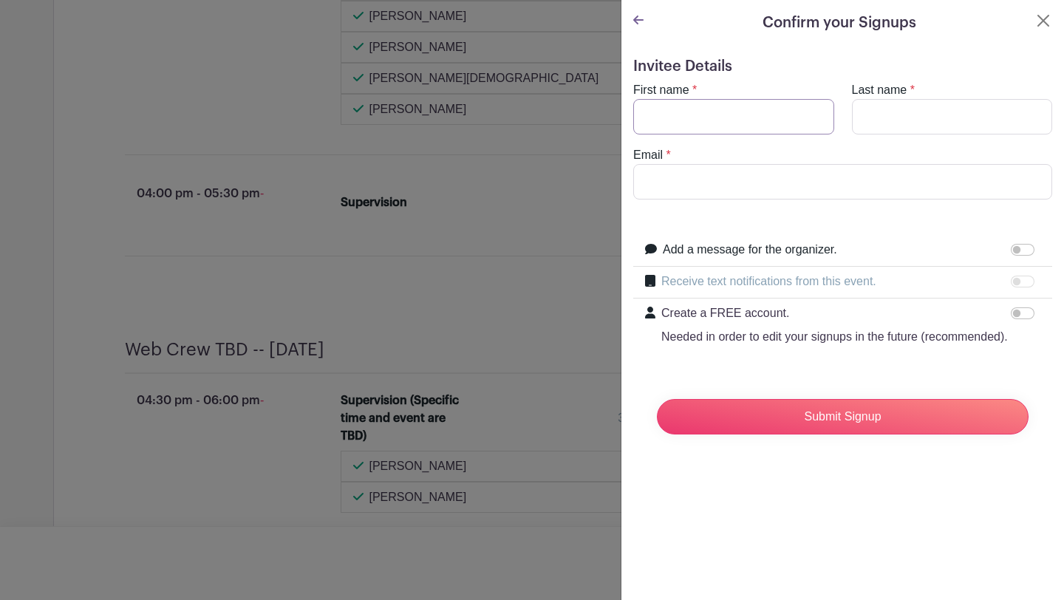
click at [685, 112] on input "First name" at bounding box center [733, 116] width 201 height 35
type input "[PERSON_NAME]"
click at [882, 117] on input "Last name" at bounding box center [952, 116] width 201 height 35
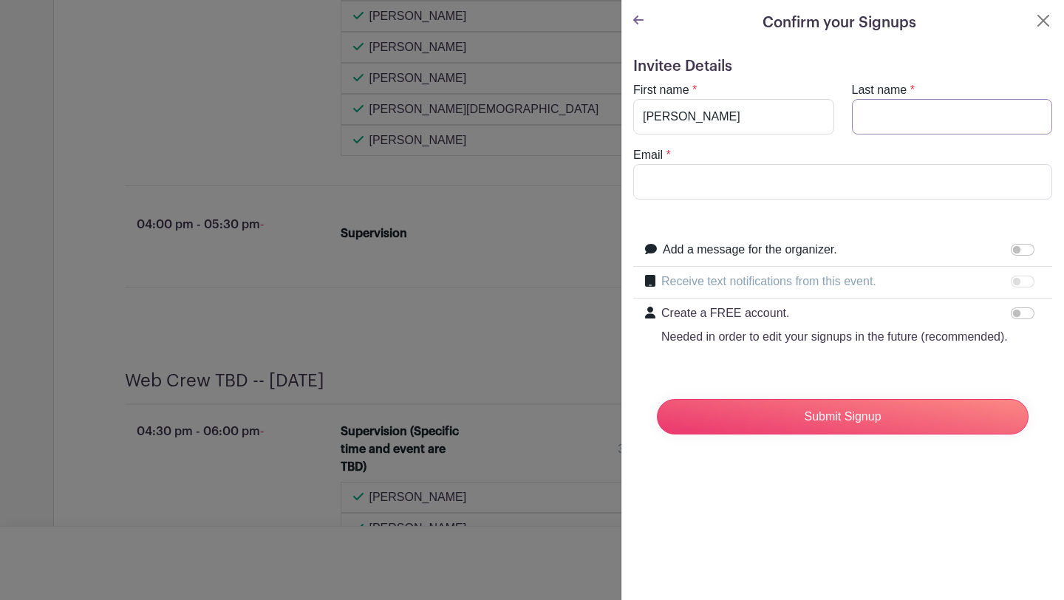
scroll to position [4339, 0]
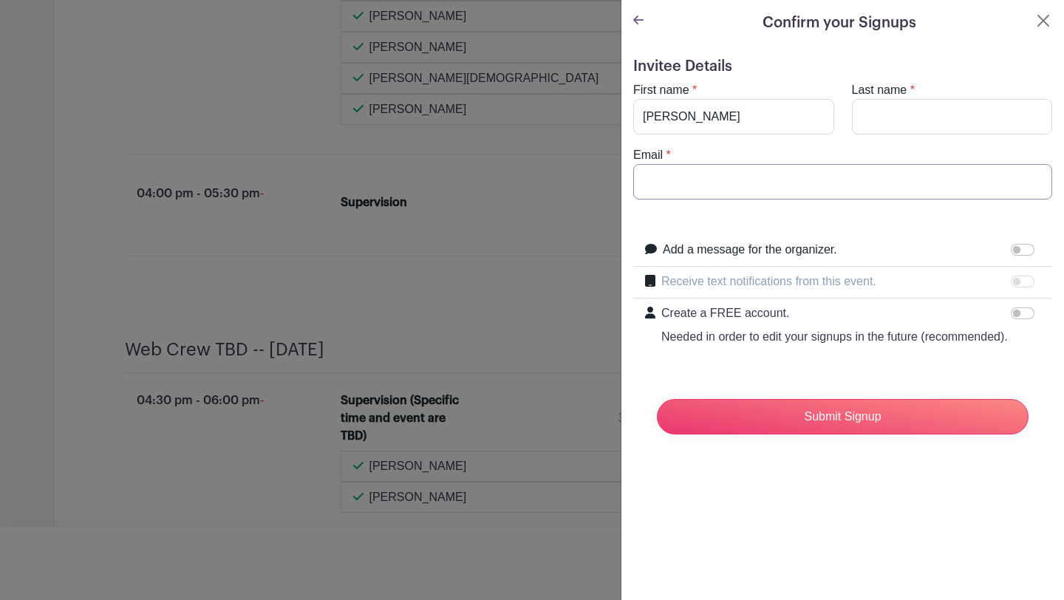
click at [832, 185] on input "Email" at bounding box center [842, 181] width 419 height 35
type input "[EMAIL_ADDRESS][DOMAIN_NAME]"
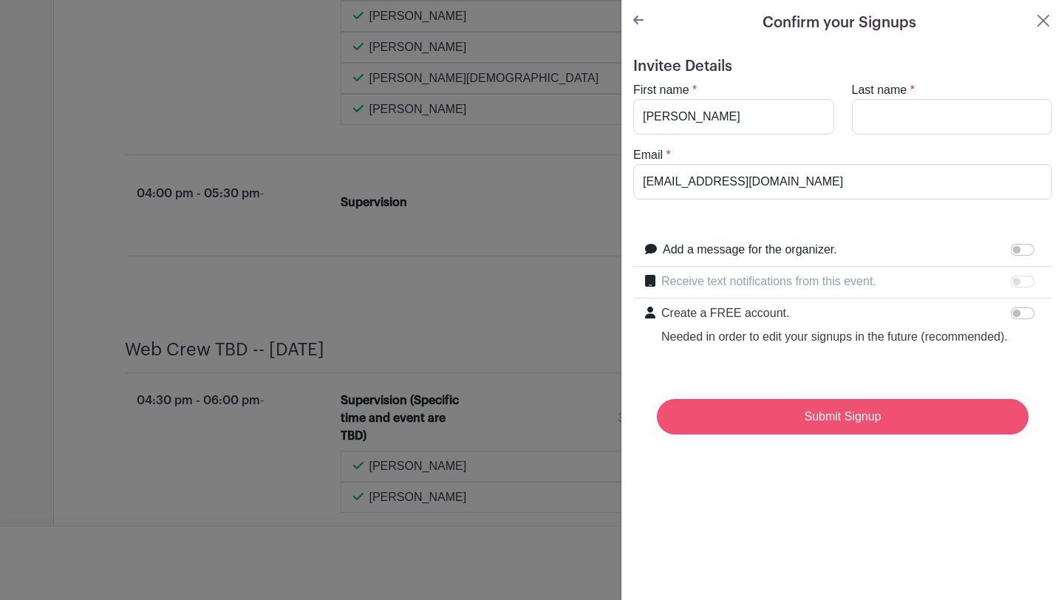
click at [829, 416] on input "Submit Signup" at bounding box center [843, 416] width 372 height 35
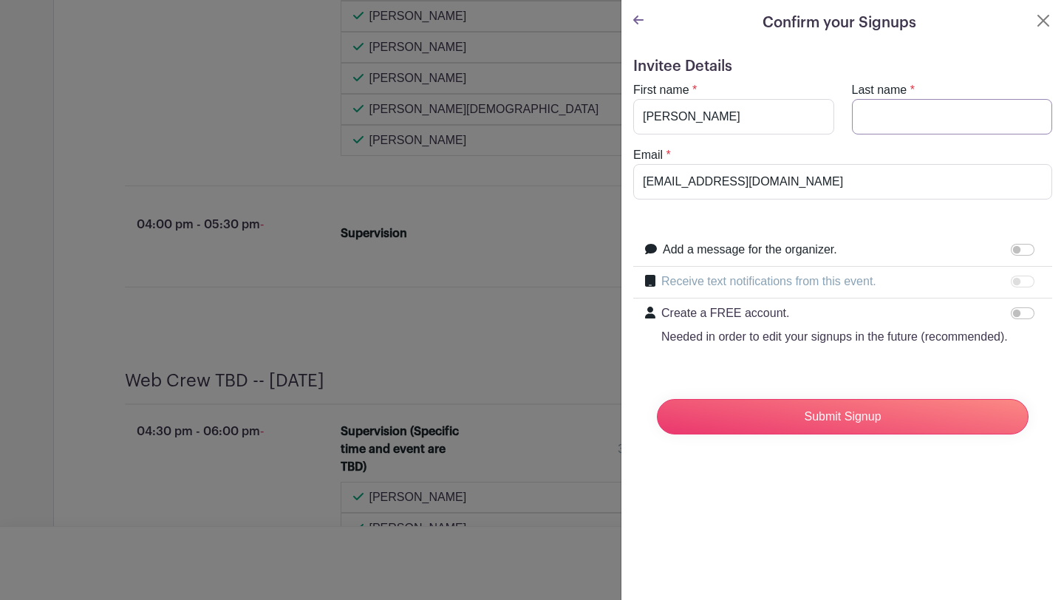
scroll to position [4370, 0]
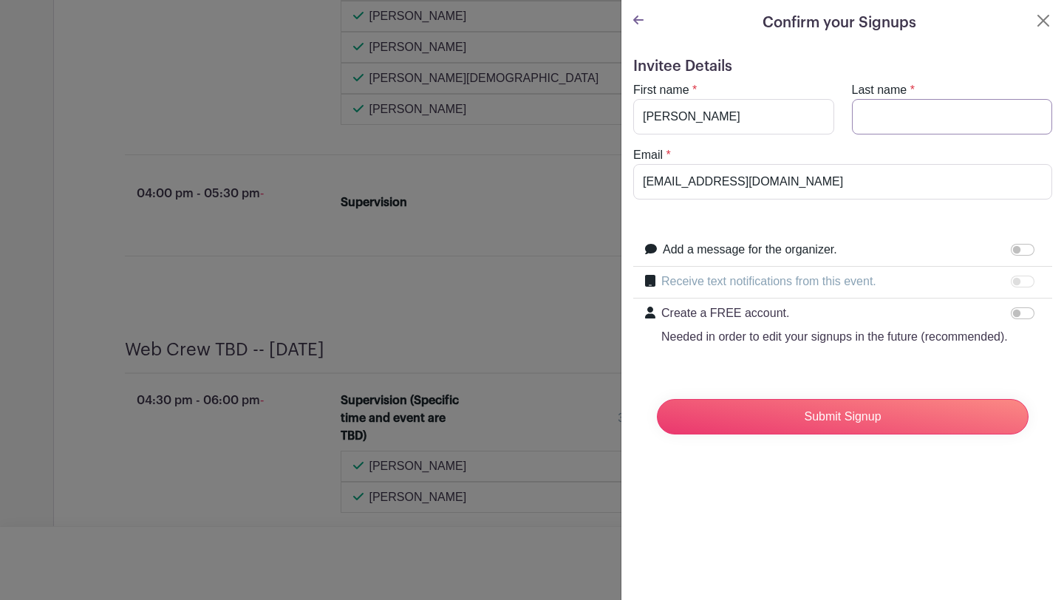
click at [877, 123] on input "Last name" at bounding box center [952, 116] width 201 height 35
type input "[PERSON_NAME]"
click at [824, 413] on input "Submit Signup" at bounding box center [843, 416] width 372 height 35
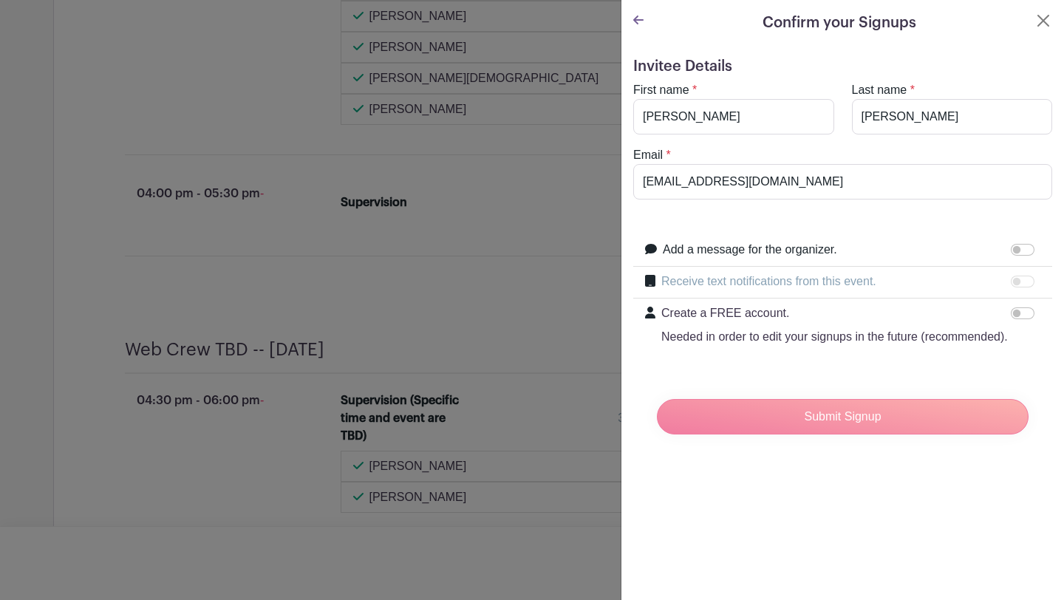
scroll to position [4432, 0]
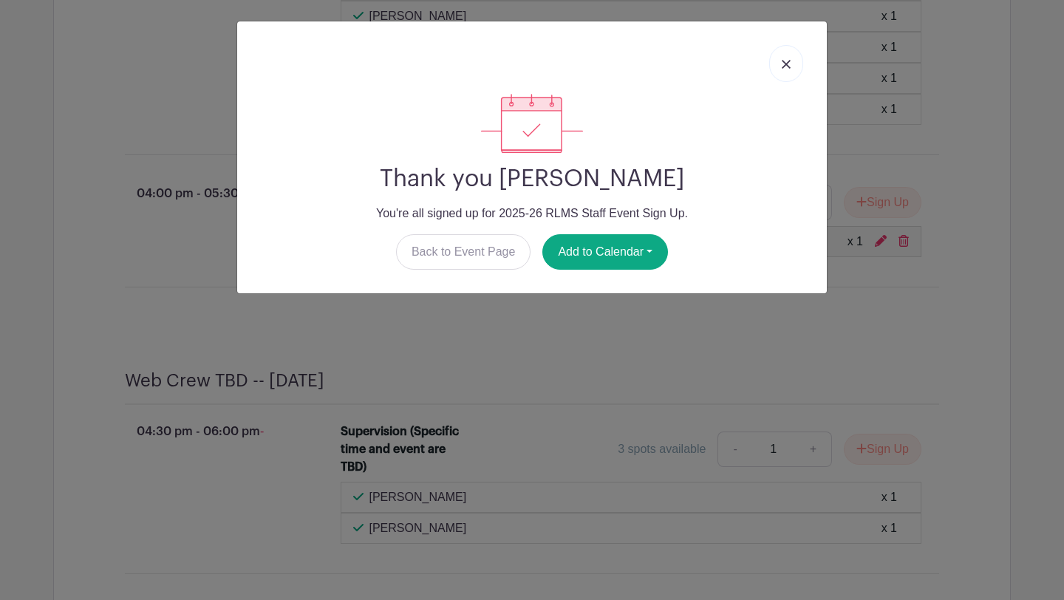
click at [785, 62] on img at bounding box center [785, 64] width 9 height 9
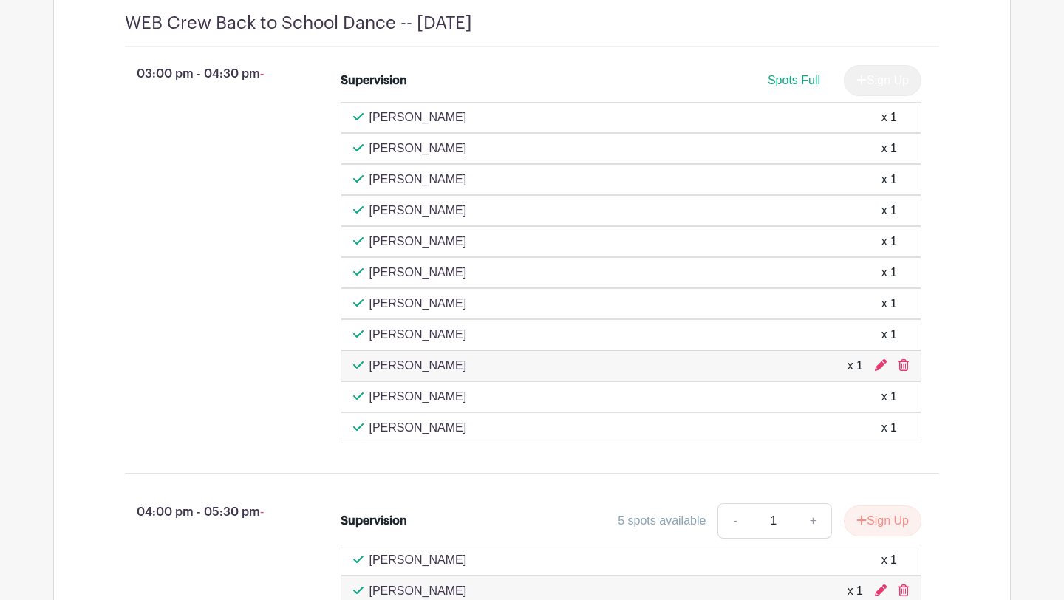
scroll to position [1243, 0]
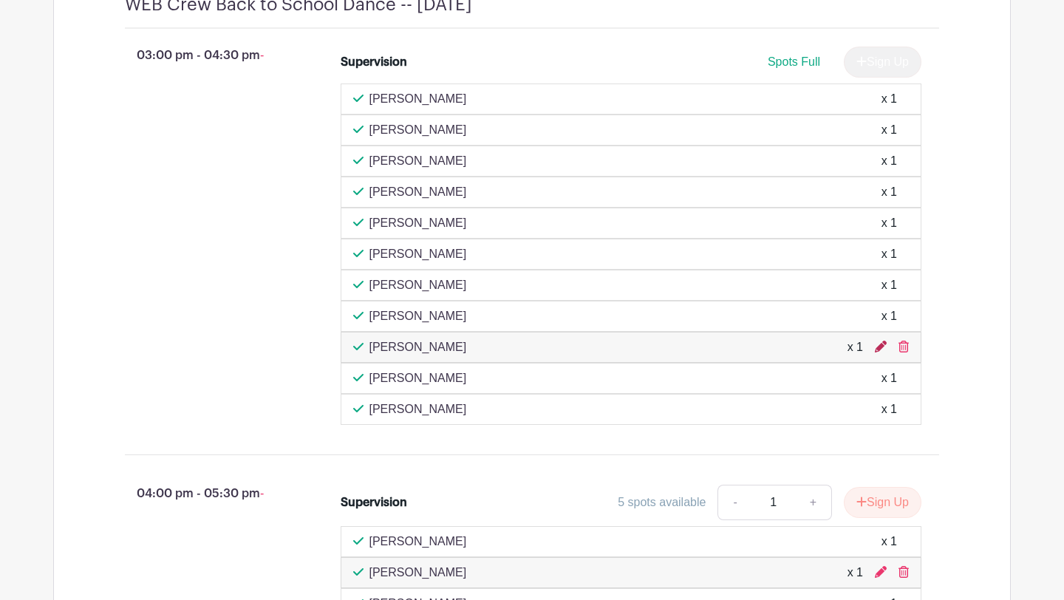
click at [877, 352] on icon at bounding box center [881, 347] width 12 height 12
click at [936, 270] on div "Supervision Spots Full Sign Up [PERSON_NAME] x 1 [PERSON_NAME] x 1 [PERSON_NAME…" at bounding box center [640, 236] width 646 height 390
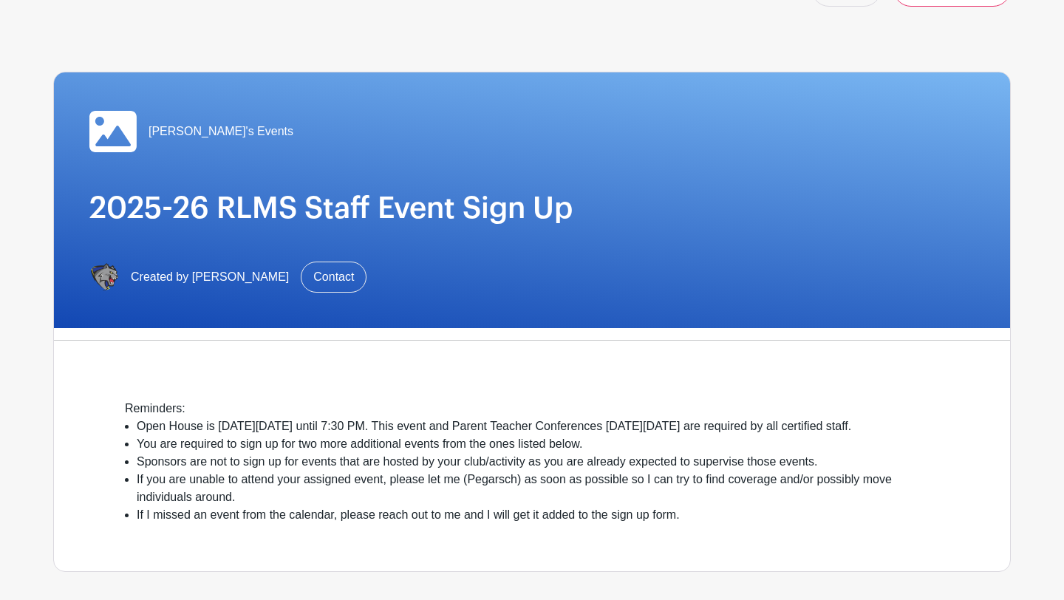
scroll to position [0, 0]
